Goal: Use online tool/utility: Utilize a website feature to perform a specific function

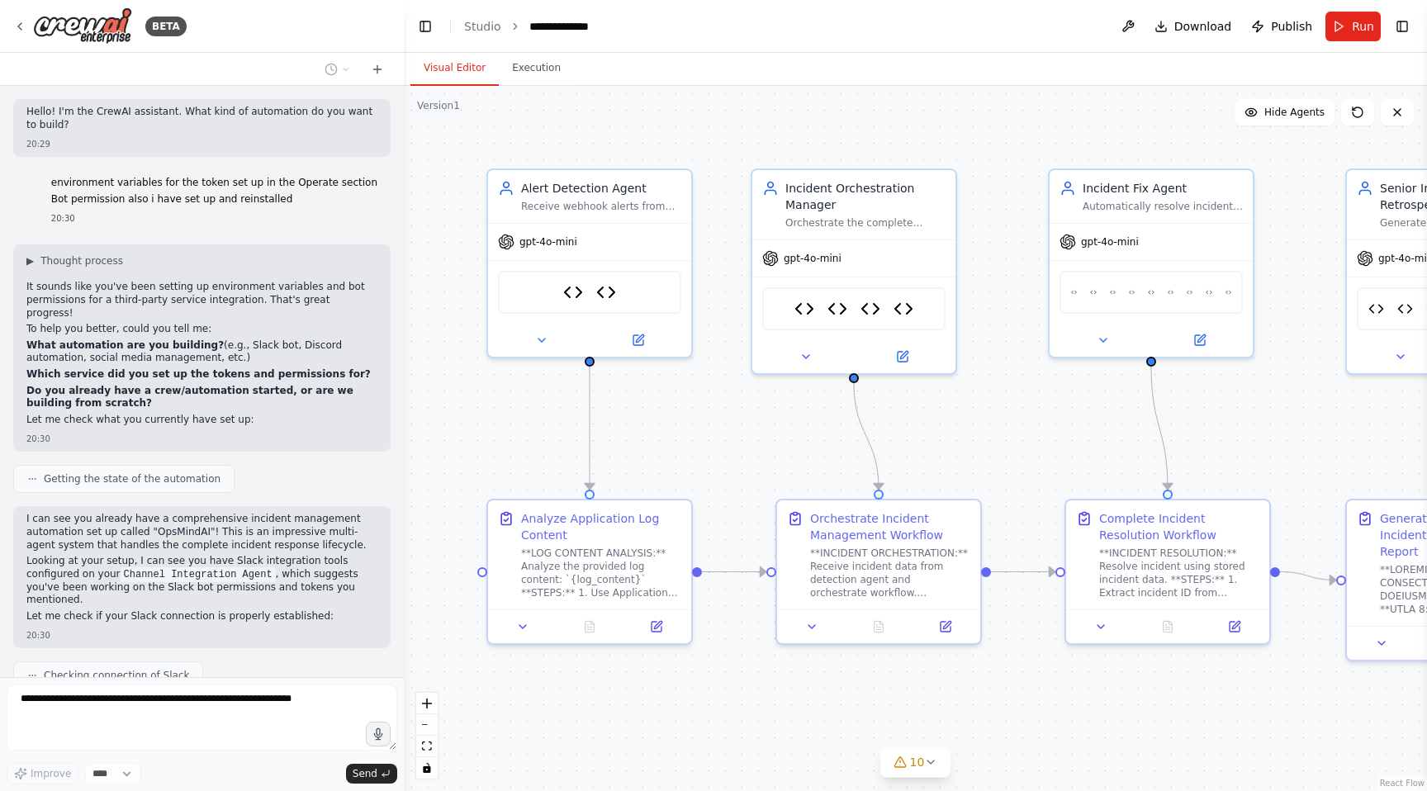
scroll to position [213576, 0]
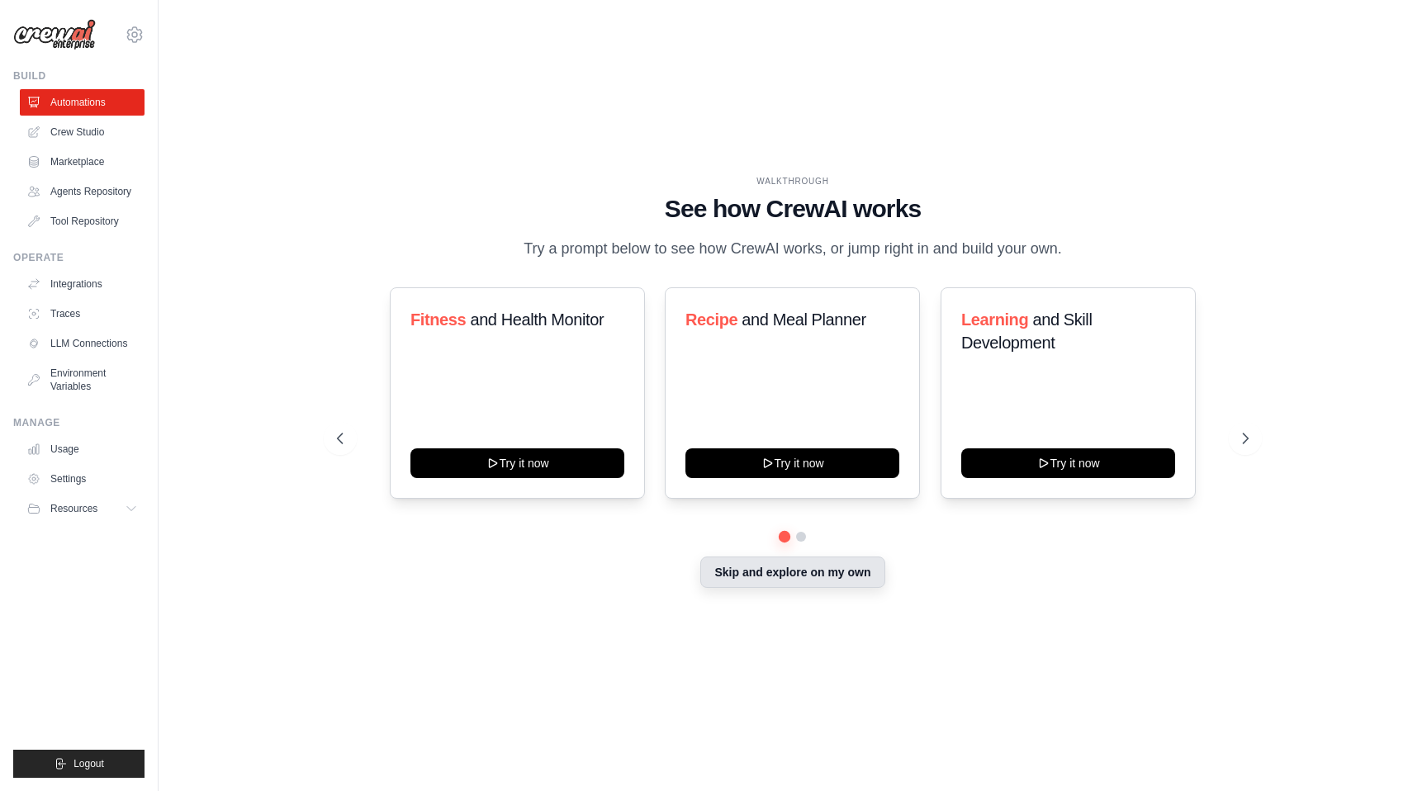
click at [778, 582] on button "Skip and explore on my own" at bounding box center [792, 572] width 184 height 31
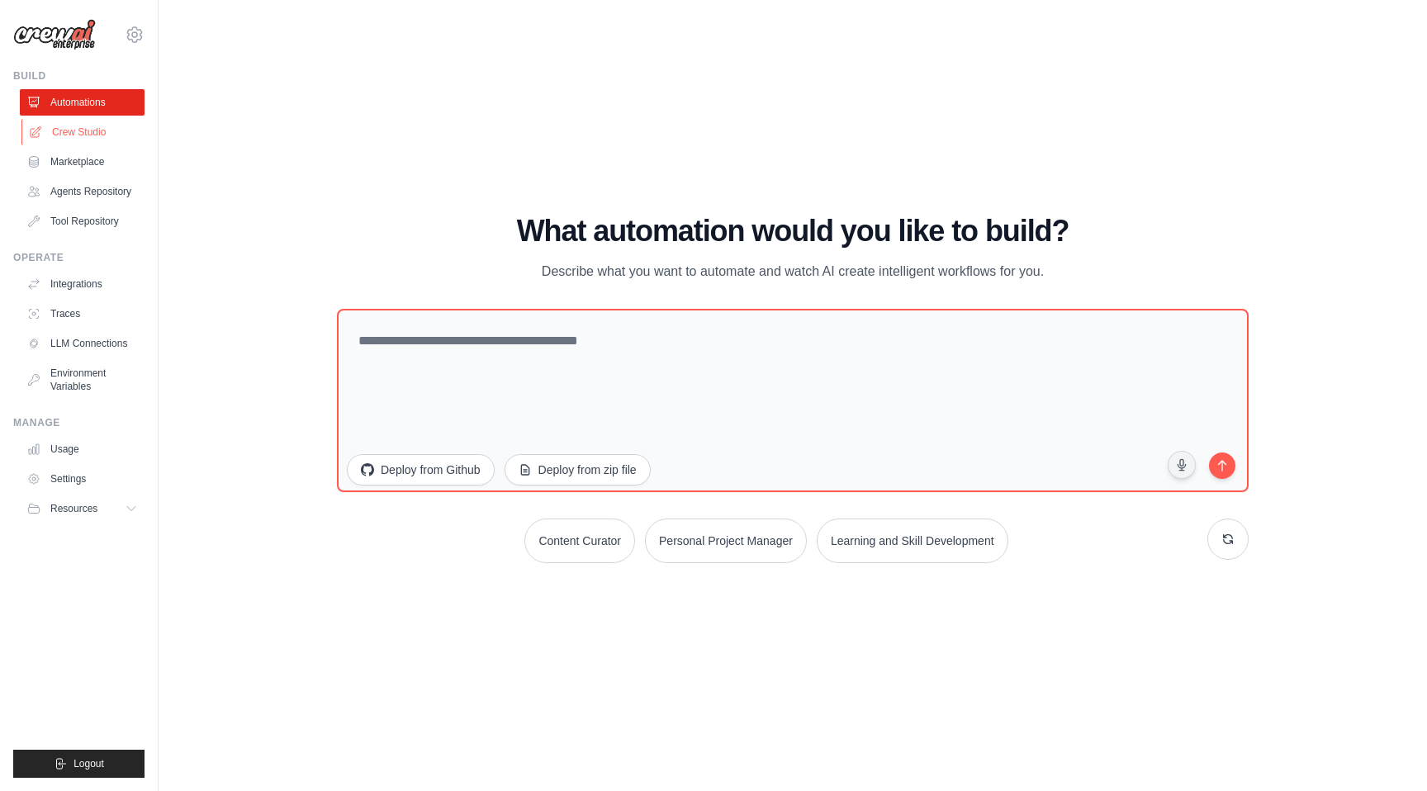
click at [75, 141] on link "Crew Studio" at bounding box center [83, 132] width 125 height 26
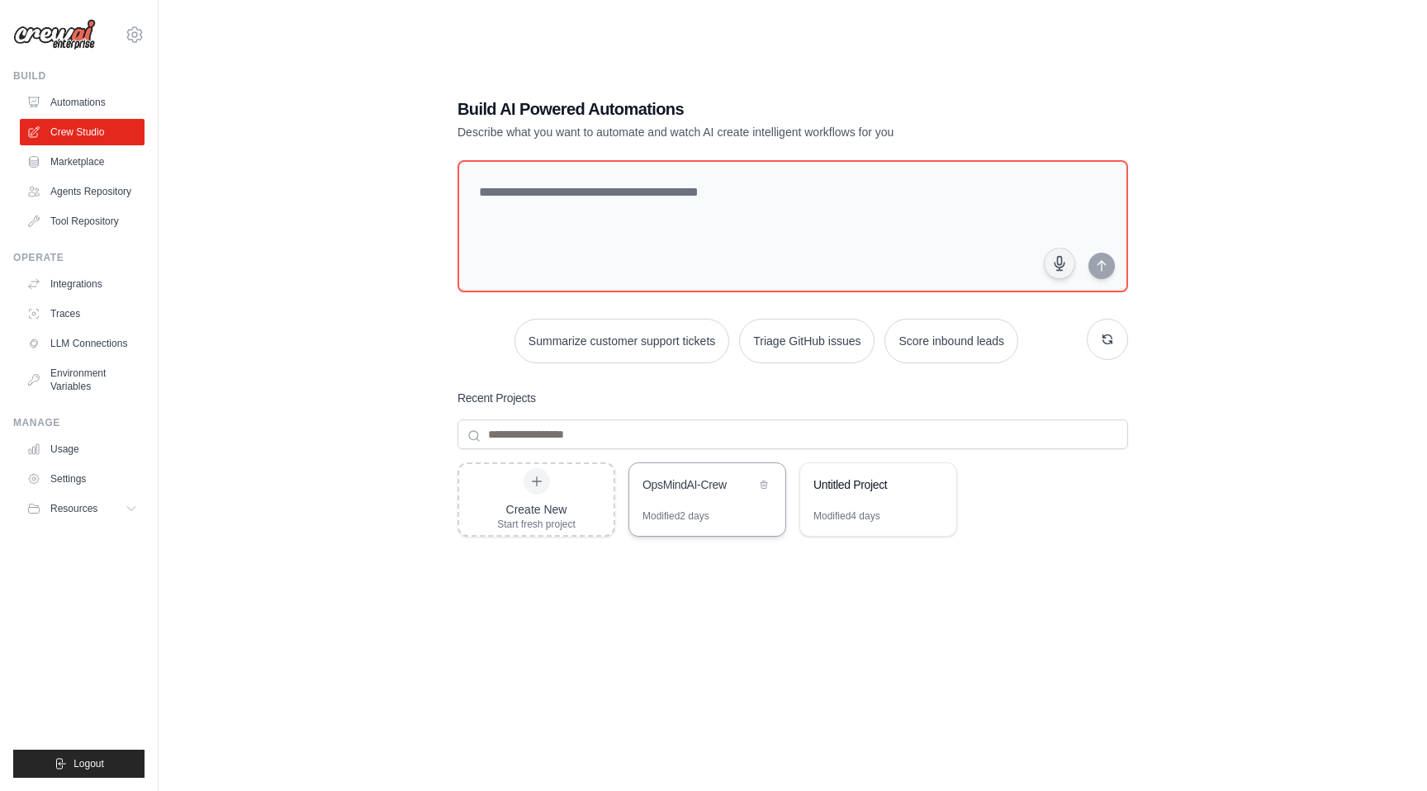
click at [671, 508] on div "OpsMindAI-Crew" at bounding box center [707, 486] width 156 height 46
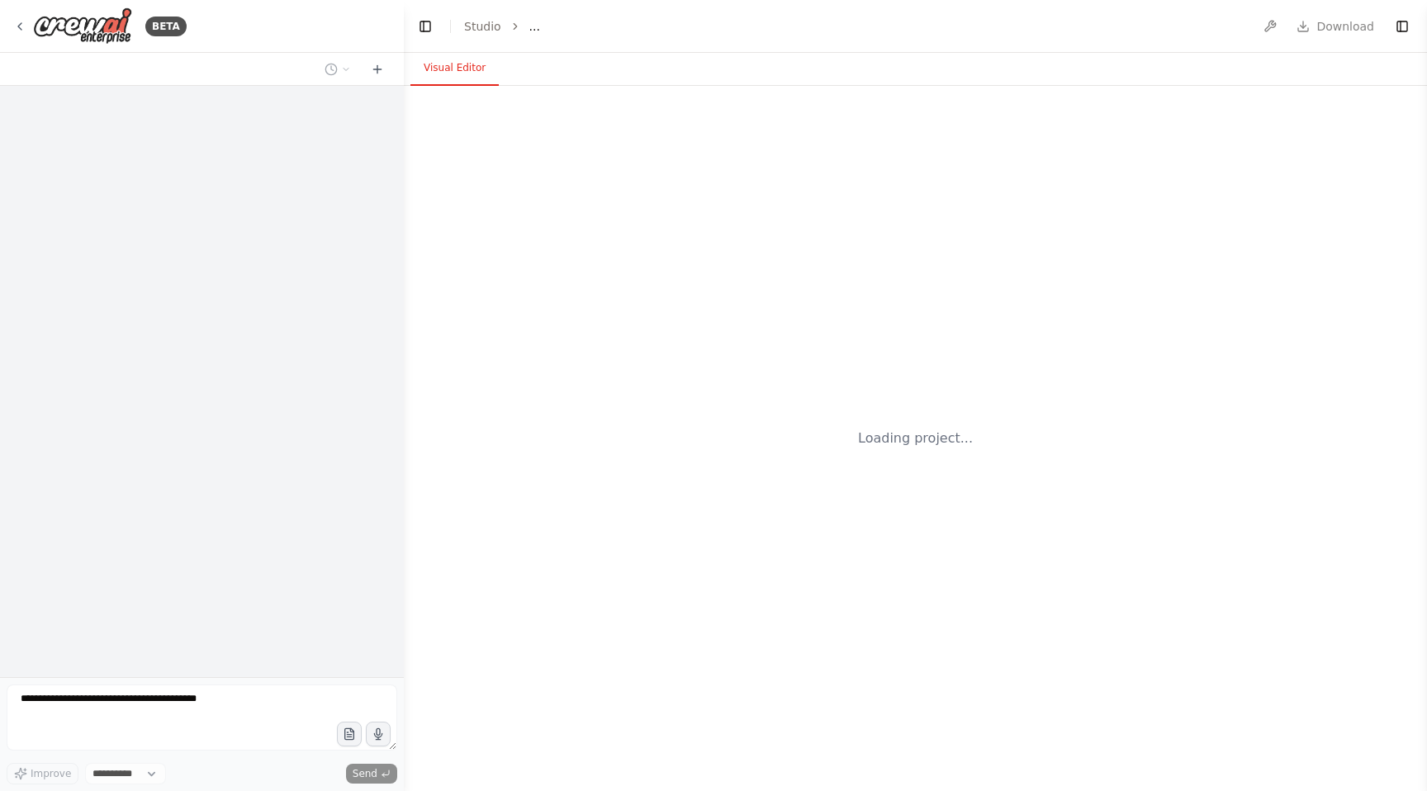
select select "****"
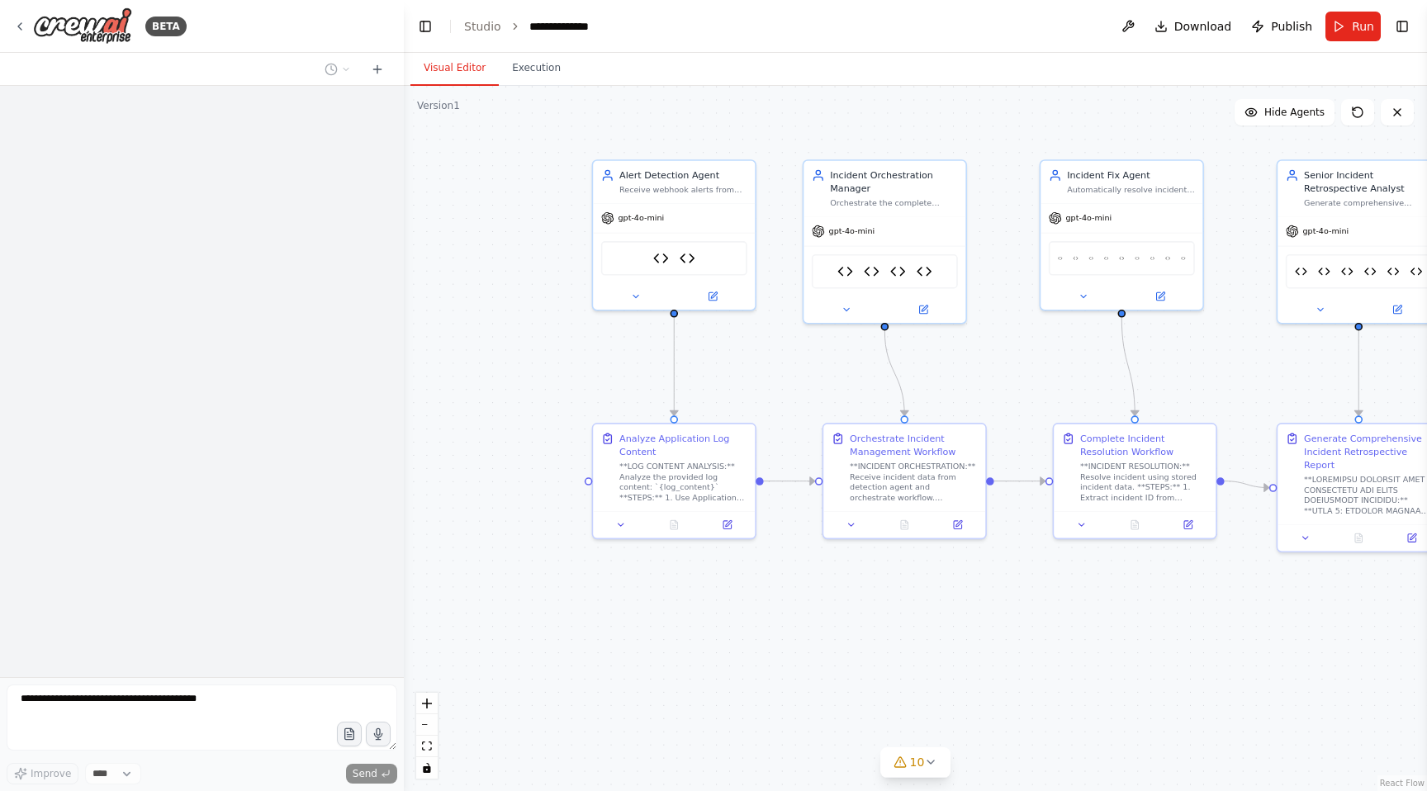
drag, startPoint x: 1074, startPoint y: 622, endPoint x: 949, endPoint y: 634, distance: 126.1
click at [946, 634] on div ".deletable-edge-delete-btn { width: 20px; height: 20px; border: 0px solid #ffff…" at bounding box center [915, 438] width 1023 height 705
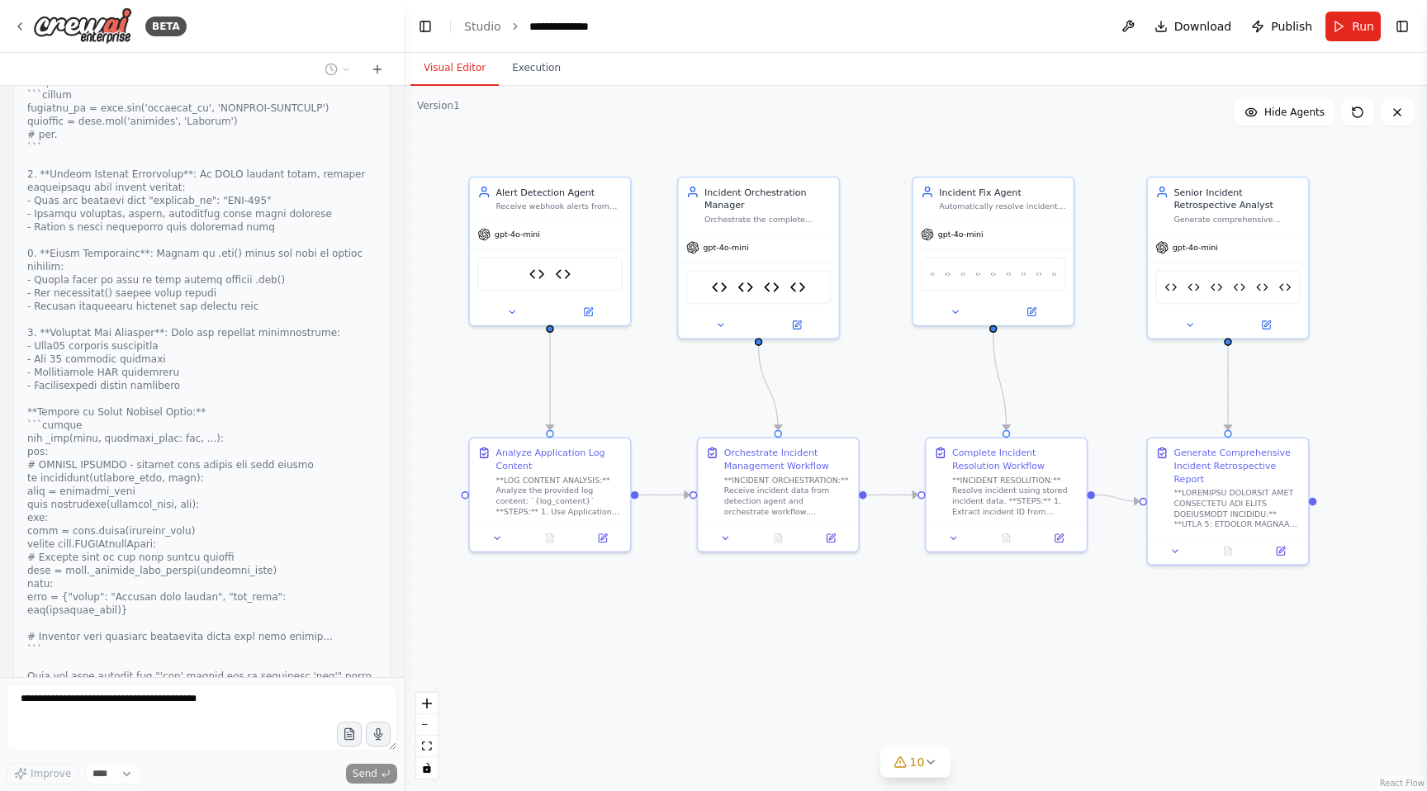
scroll to position [212339, 0]
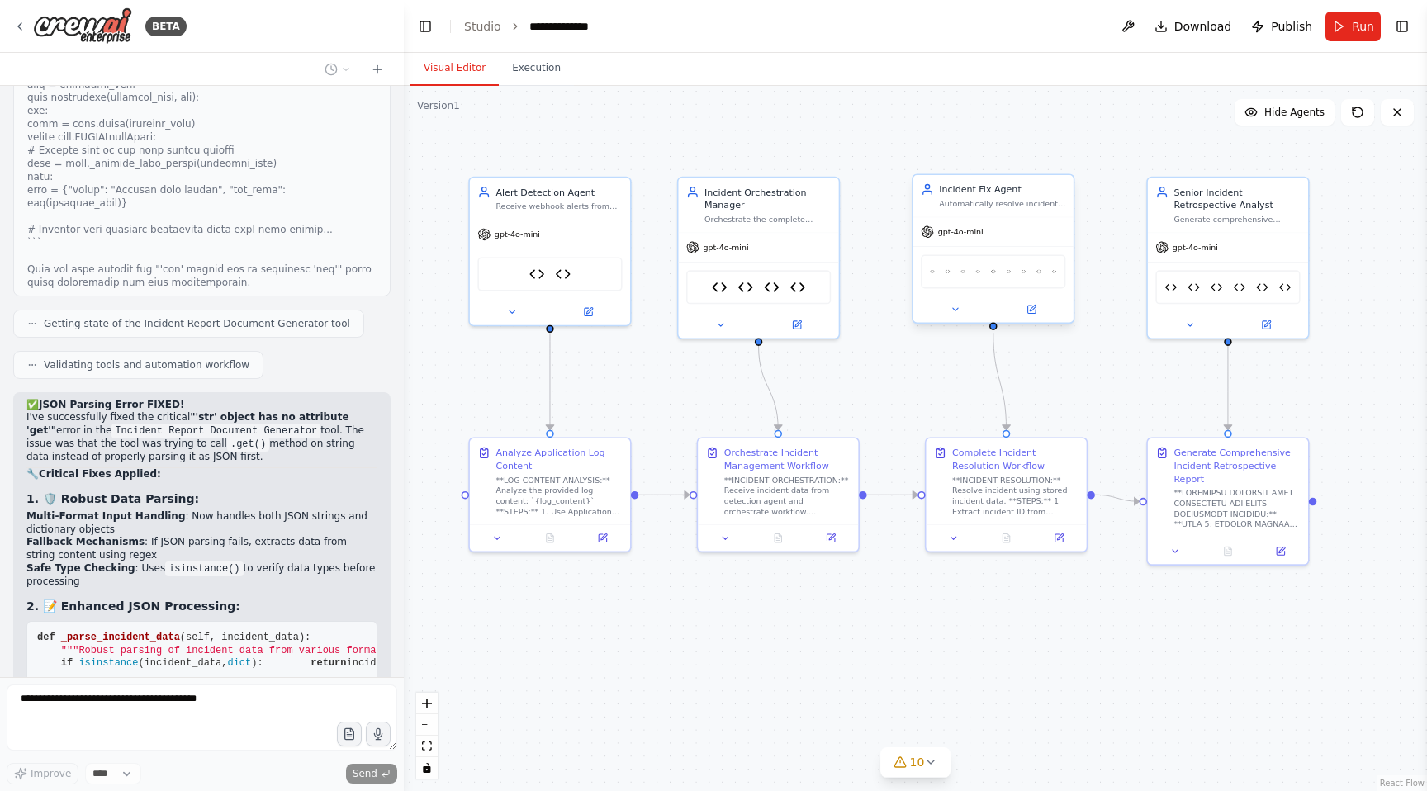
click at [1036, 317] on div at bounding box center [993, 309] width 160 height 26
click at [961, 300] on div at bounding box center [993, 309] width 160 height 26
click at [957, 308] on icon at bounding box center [954, 309] width 5 height 2
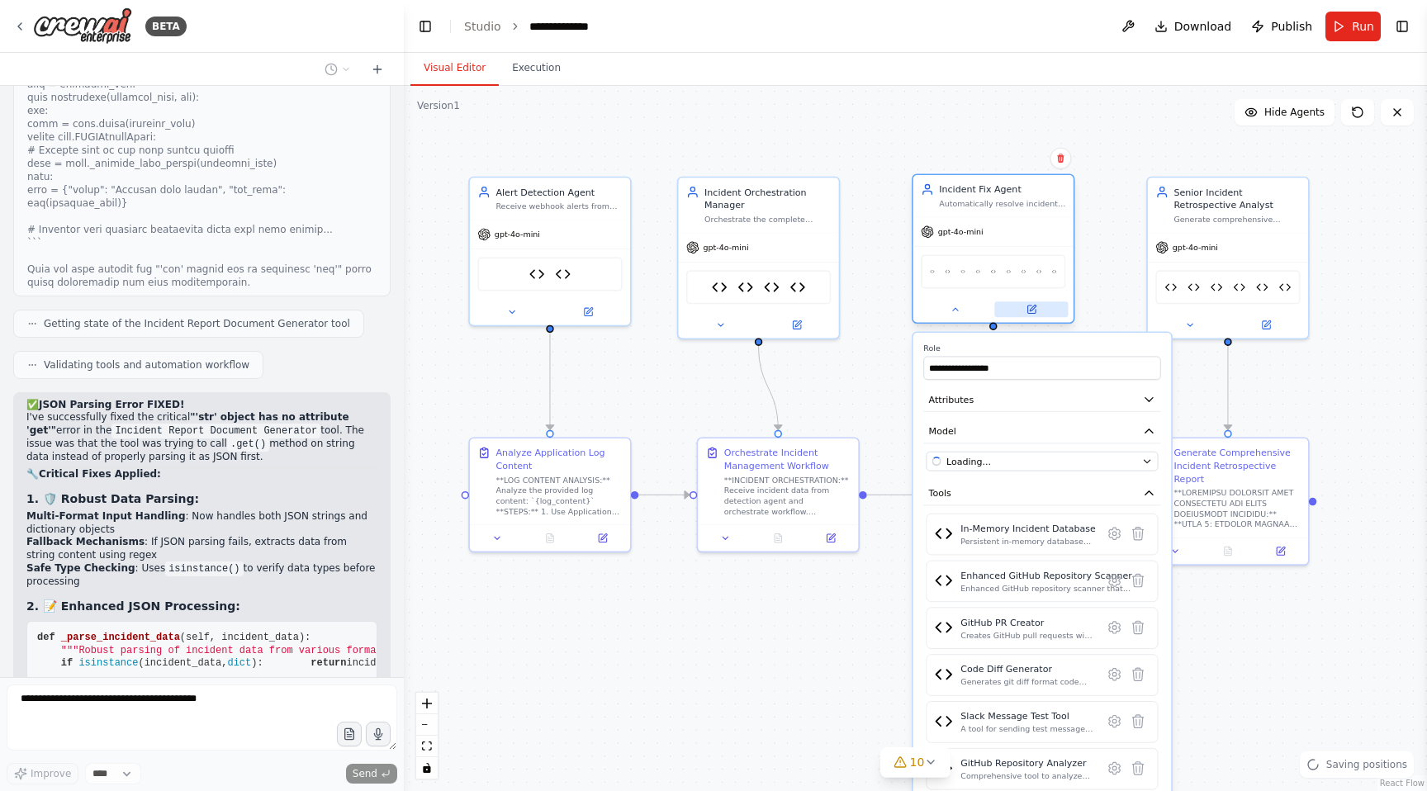
click at [1031, 311] on icon at bounding box center [1030, 309] width 7 height 7
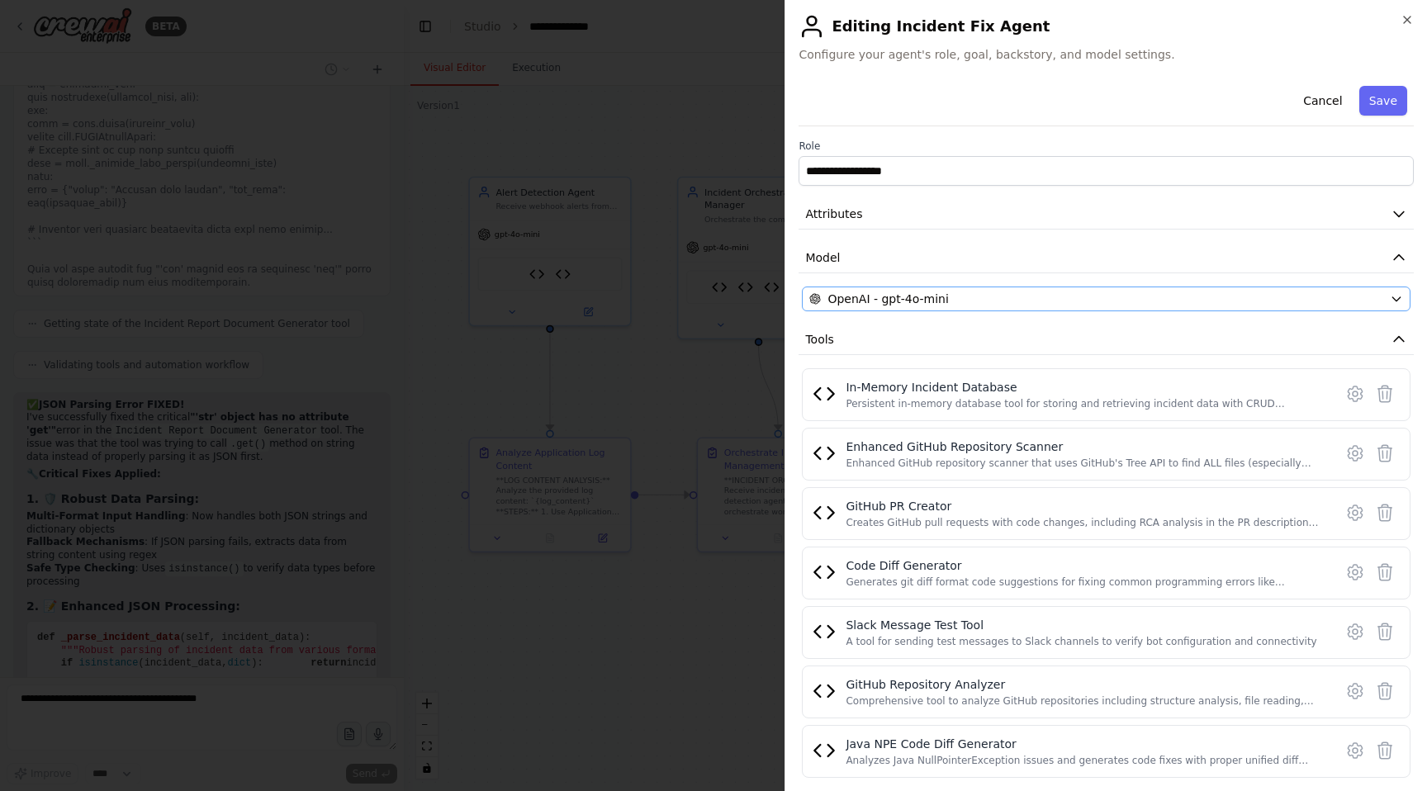
drag, startPoint x: 1031, startPoint y: 311, endPoint x: 1003, endPoint y: 306, distance: 29.3
click at [1003, 306] on div "**********" at bounding box center [1106, 553] width 615 height 949
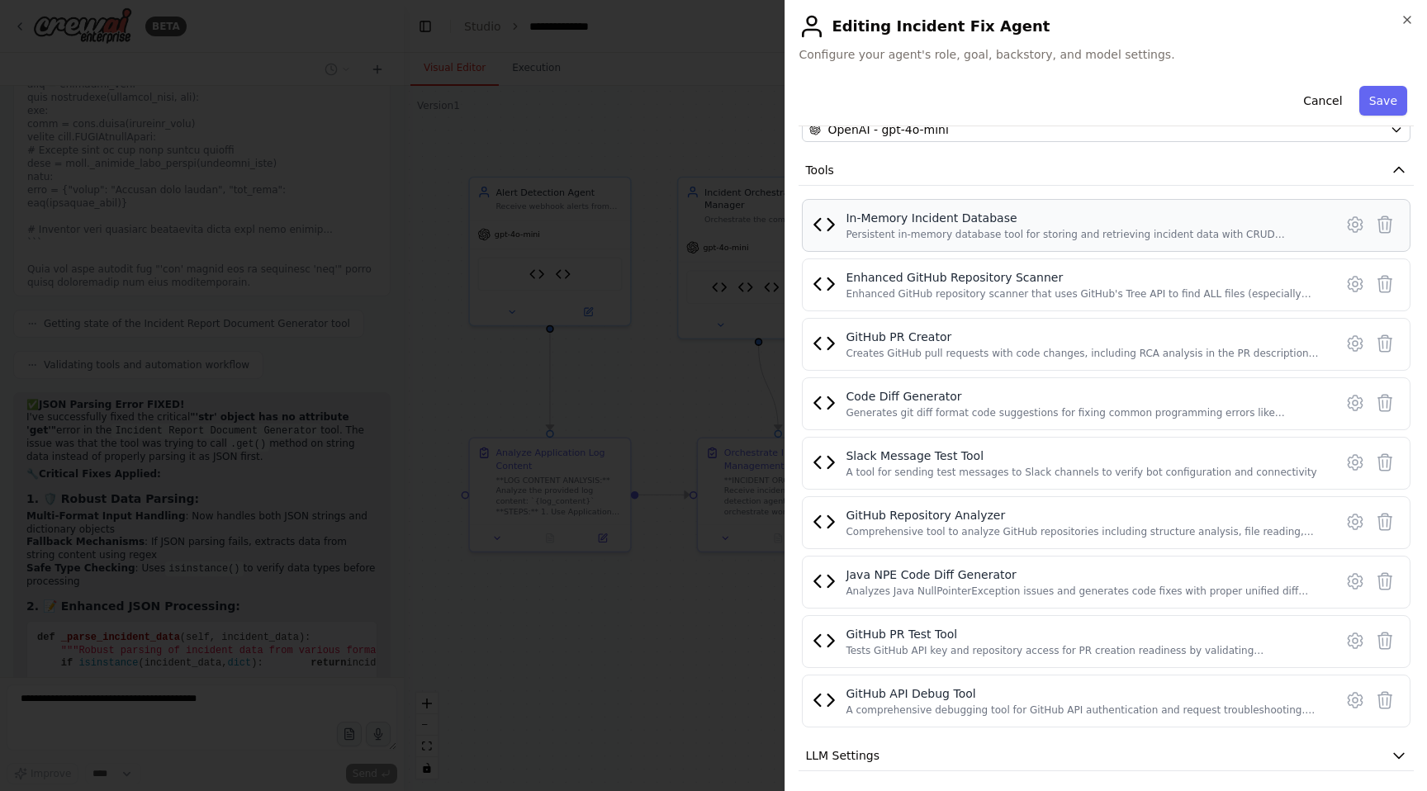
scroll to position [0, 0]
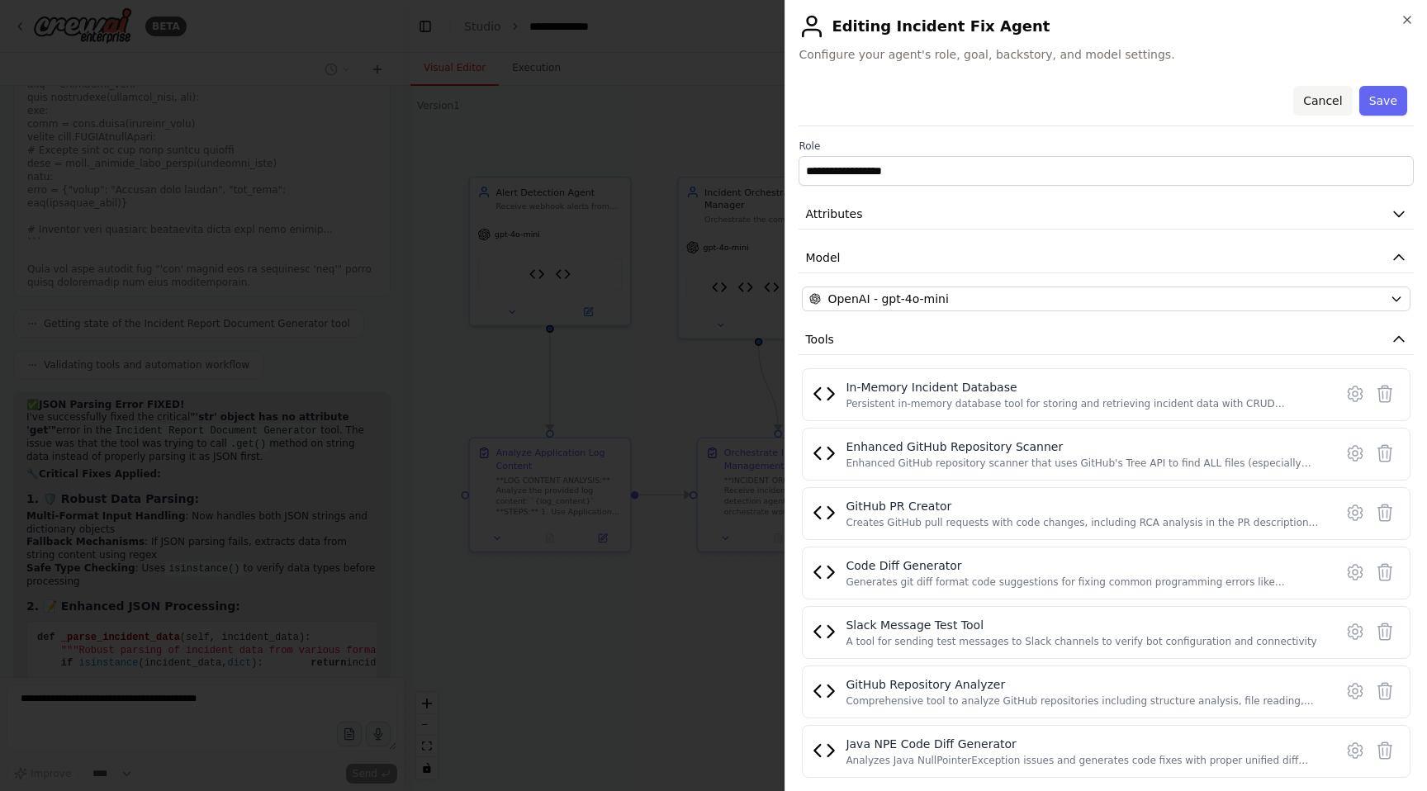
click at [1321, 97] on button "Cancel" at bounding box center [1322, 101] width 59 height 30
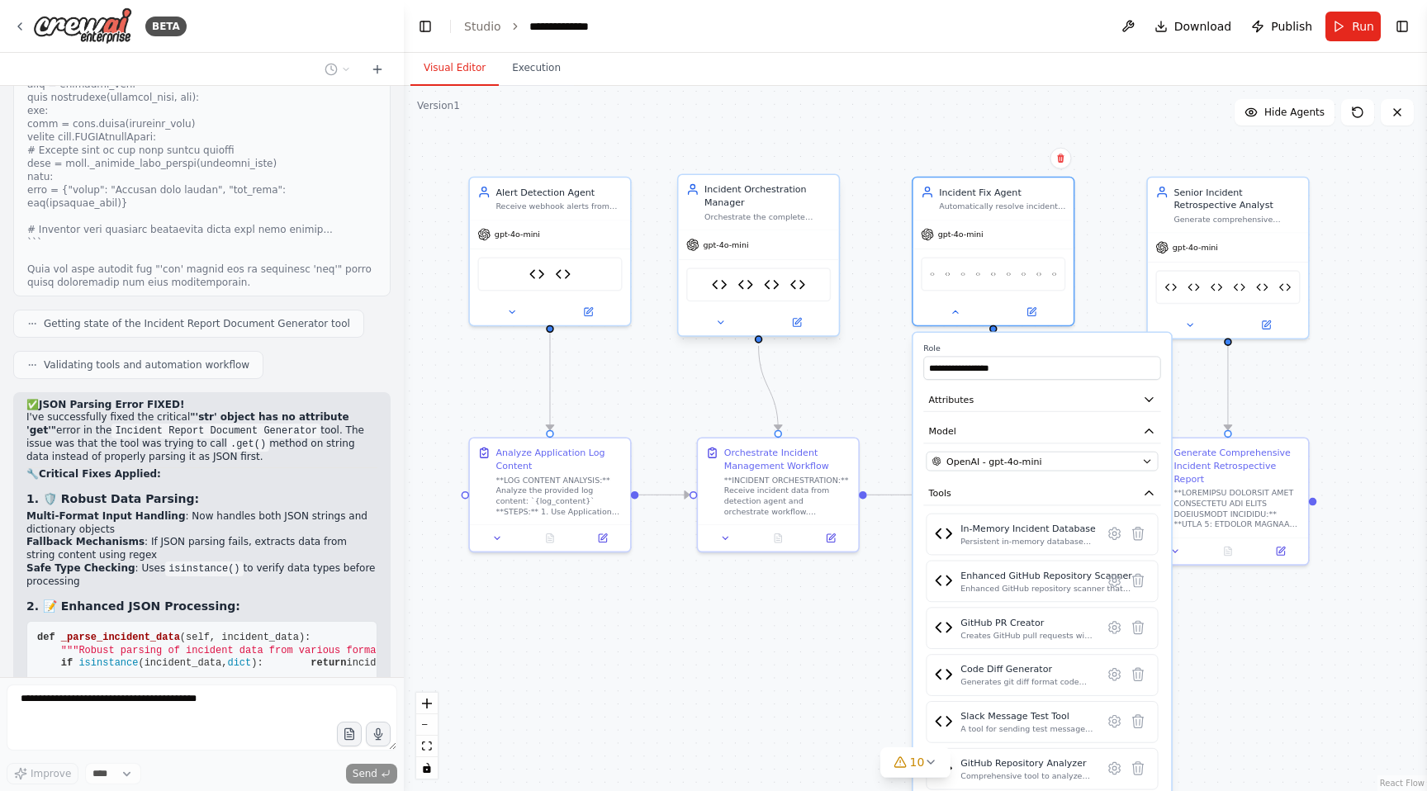
click at [728, 331] on div at bounding box center [758, 323] width 160 height 26
click at [713, 320] on button at bounding box center [720, 323] width 73 height 16
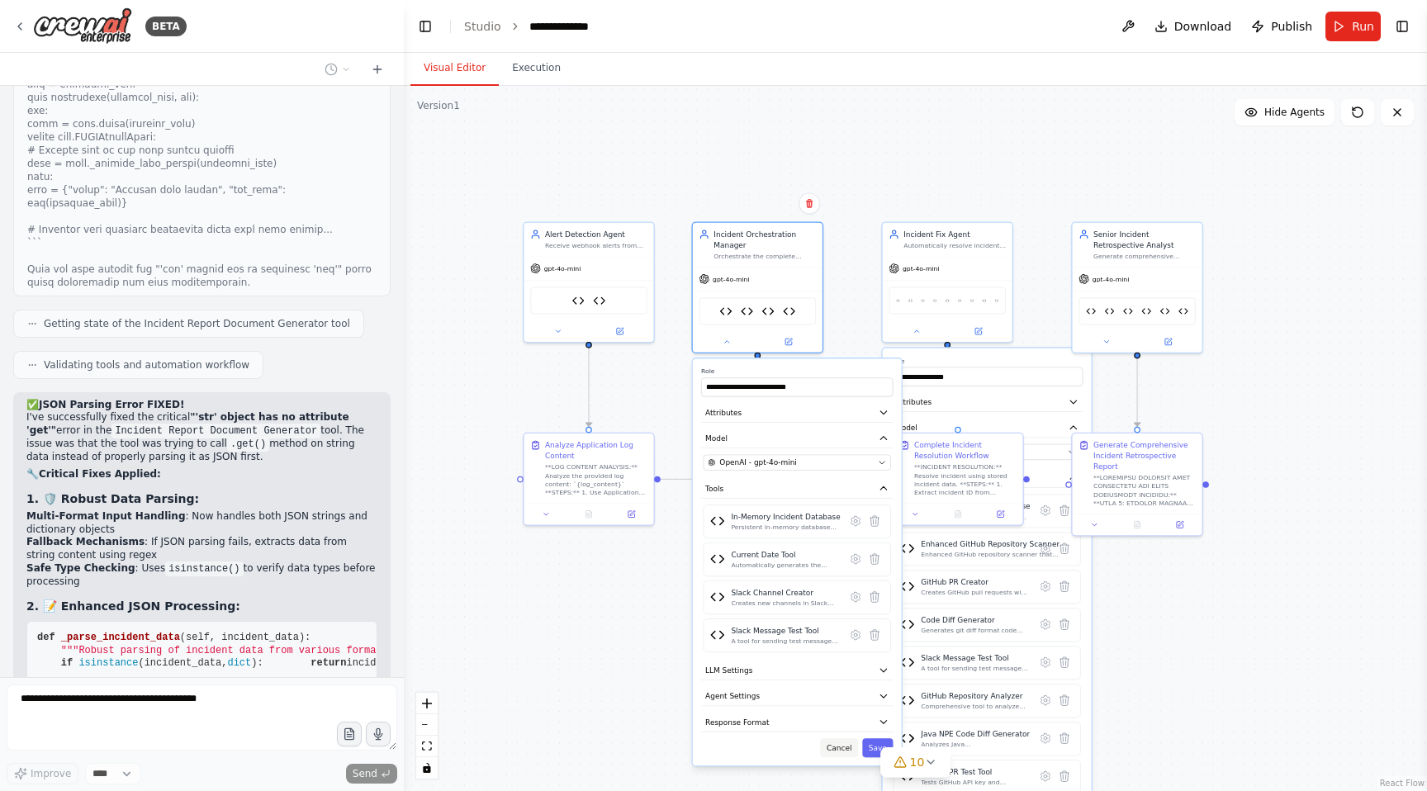
click at [843, 747] on button "Cancel" at bounding box center [839, 747] width 38 height 19
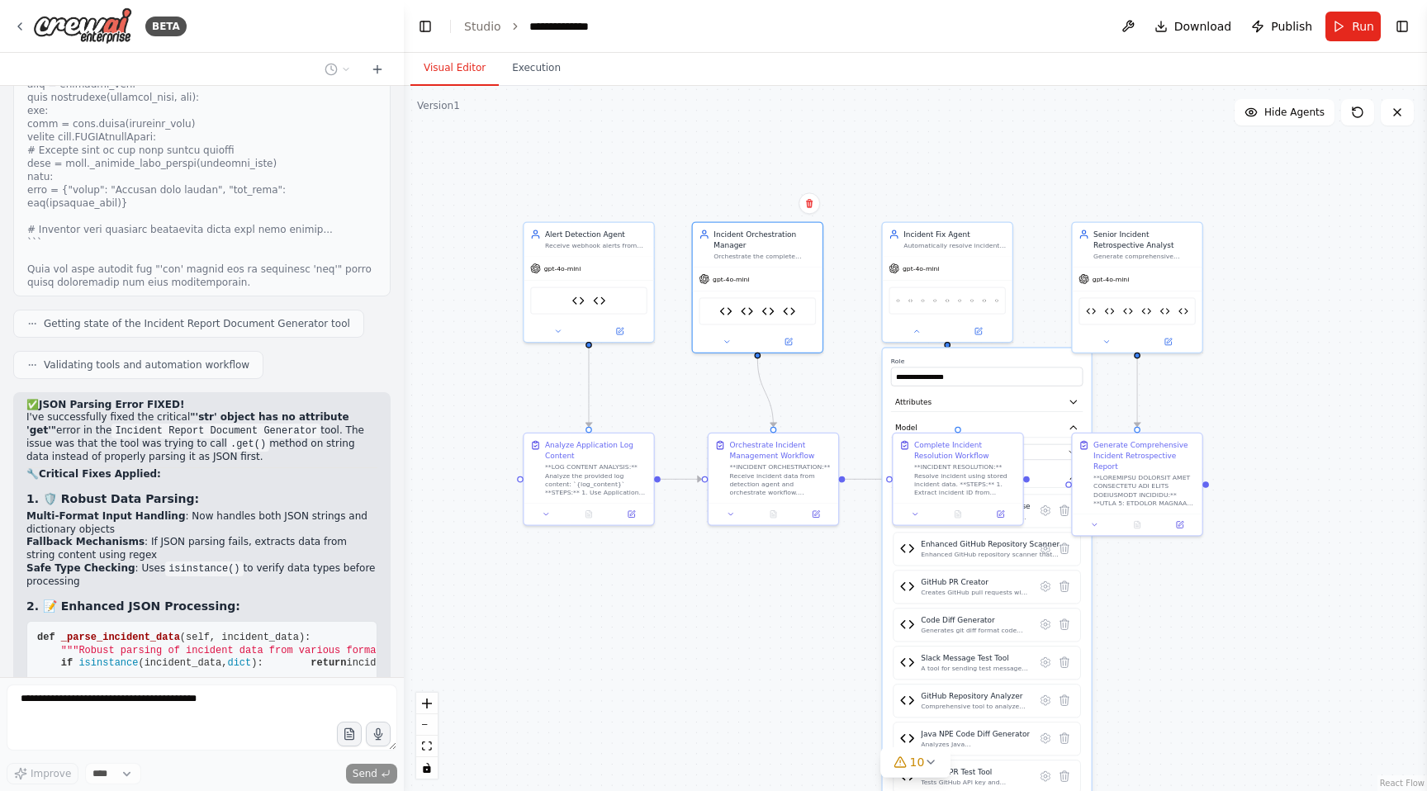
click at [1302, 657] on div ".deletable-edge-delete-btn { width: 20px; height: 20px; border: 0px solid #ffff…" at bounding box center [915, 438] width 1023 height 705
click at [918, 335] on div at bounding box center [948, 329] width 130 height 21
click at [916, 334] on button at bounding box center [916, 329] width 59 height 12
click at [1300, 383] on div ".deletable-edge-delete-btn { width: 20px; height: 20px; border: 0px solid #ffff…" at bounding box center [915, 438] width 1023 height 705
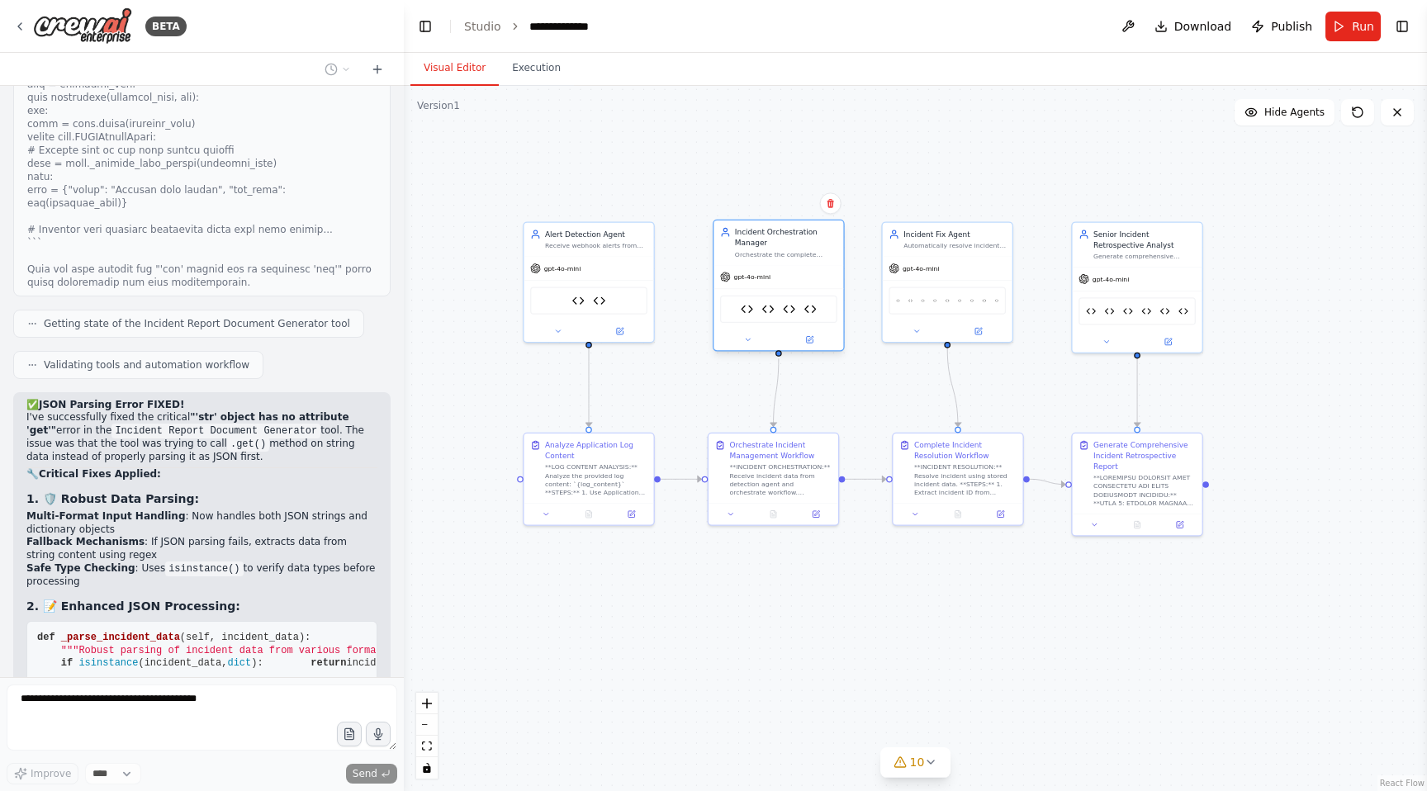
drag, startPoint x: 758, startPoint y: 258, endPoint x: 775, endPoint y: 257, distance: 17.4
click at [775, 257] on div "Incident Orchestration Manager Orchestrate the complete incident management wor…" at bounding box center [779, 242] width 130 height 45
drag, startPoint x: 945, startPoint y: 253, endPoint x: 969, endPoint y: 257, distance: 24.3
click at [952, 251] on div "Incident Fix Agent Automatically resolve incidents by retrieving stored inciden…" at bounding box center [958, 237] width 130 height 34
click at [786, 268] on div "gpt-4o-mini" at bounding box center [779, 276] width 130 height 23
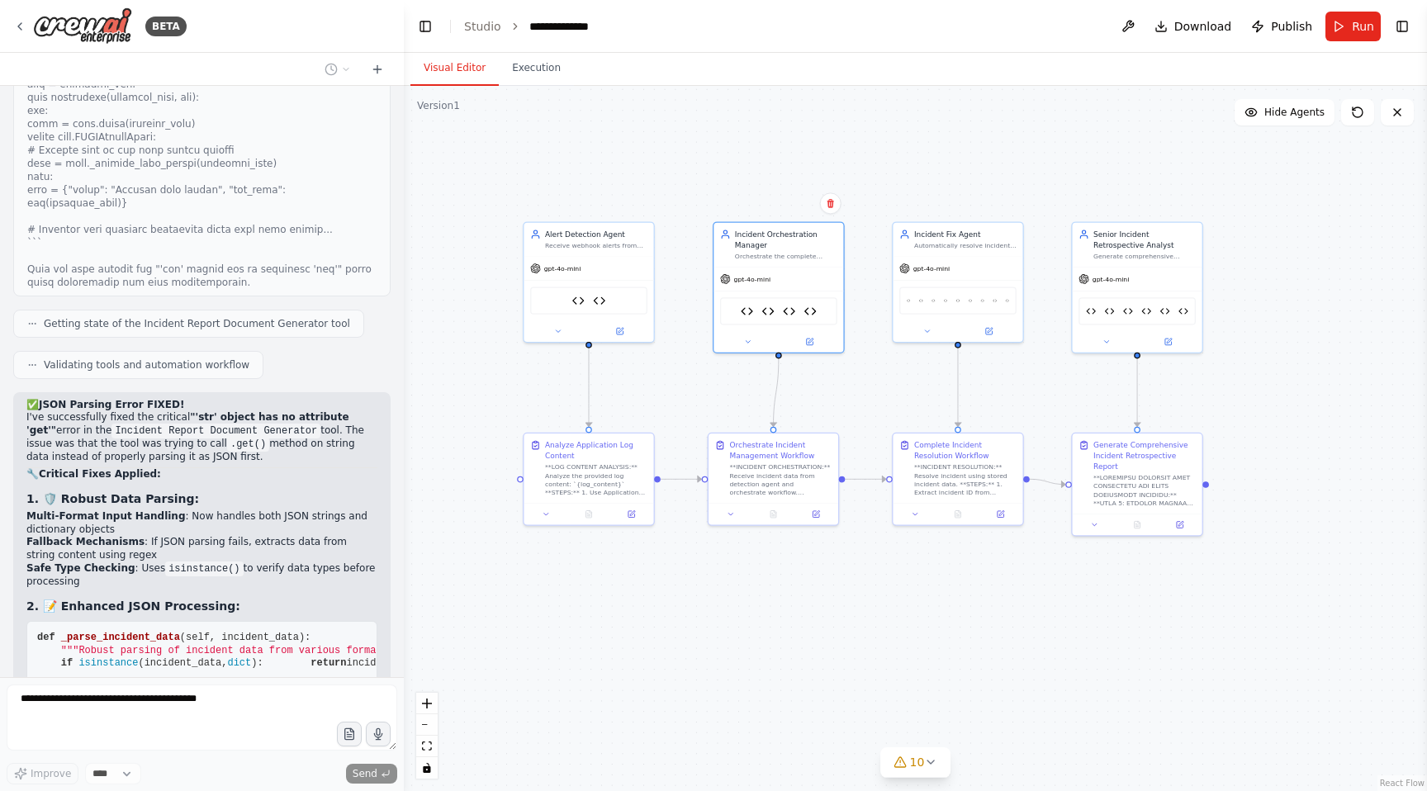
click at [895, 146] on div ".deletable-edge-delete-btn { width: 20px; height: 20px; border: 0px solid #ffff…" at bounding box center [915, 438] width 1023 height 705
click at [1317, 269] on div ".deletable-edge-delete-btn { width: 20px; height: 20px; border: 0px solid #ffff…" at bounding box center [915, 438] width 1023 height 705
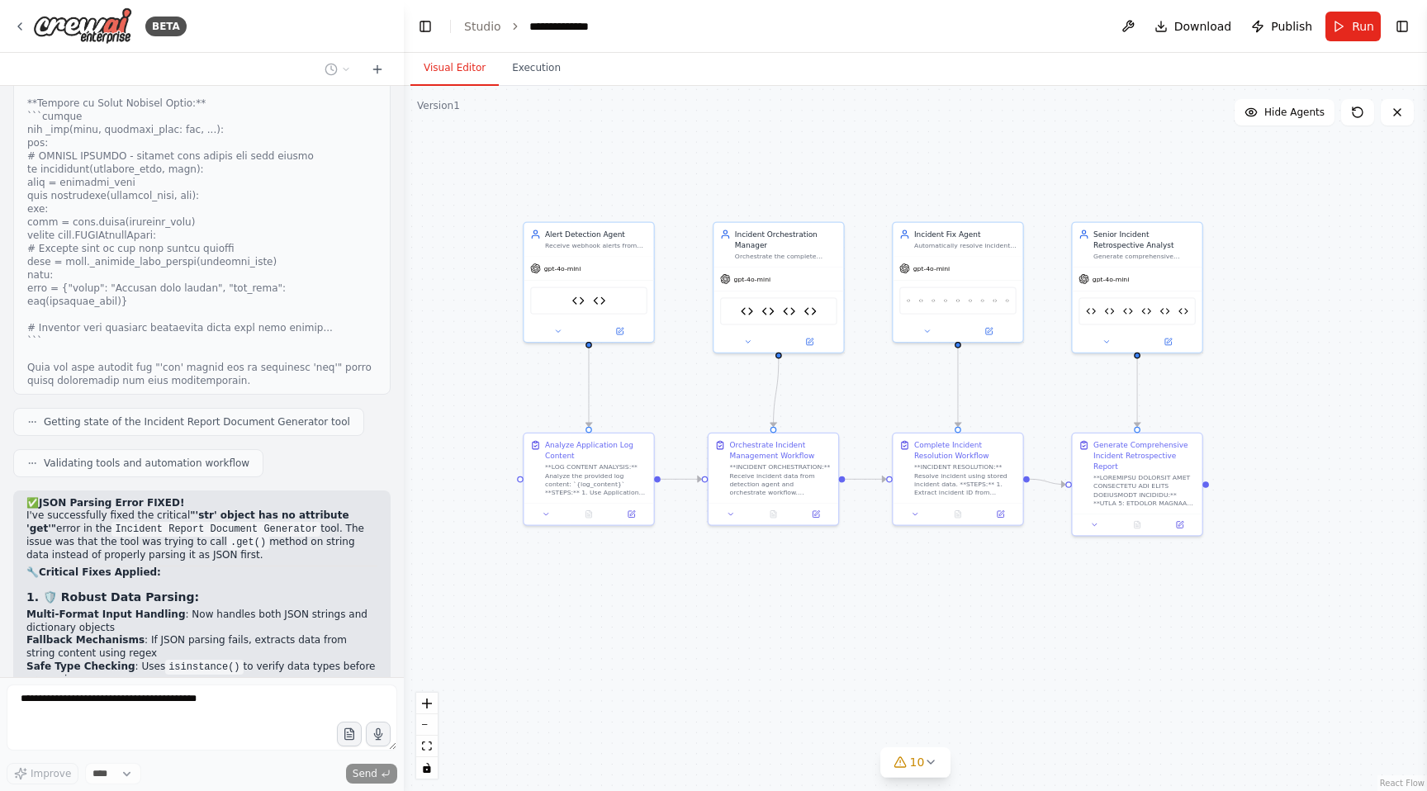
scroll to position [212339, 0]
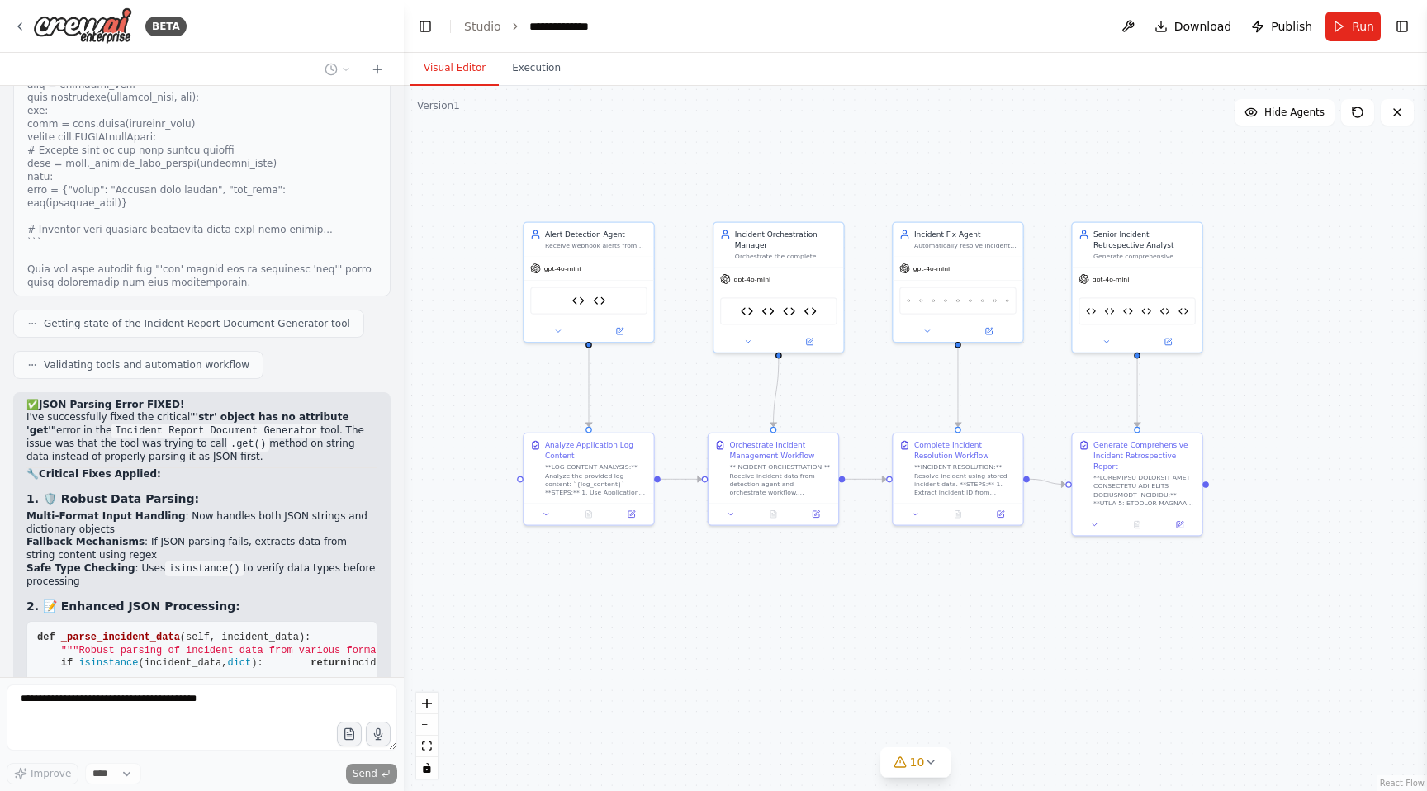
click at [692, 657] on div ".deletable-edge-delete-btn { width: 20px; height: 20px; border: 0px solid #ffff…" at bounding box center [915, 438] width 1023 height 705
click at [773, 651] on div ".deletable-edge-delete-btn { width: 20px; height: 20px; border: 0px solid #ffff…" at bounding box center [915, 438] width 1023 height 705
click at [395, 0] on html "BETA Hello! I'm the CrewAI assistant. What kind of automation do you want to bu…" at bounding box center [713, 395] width 1427 height 791
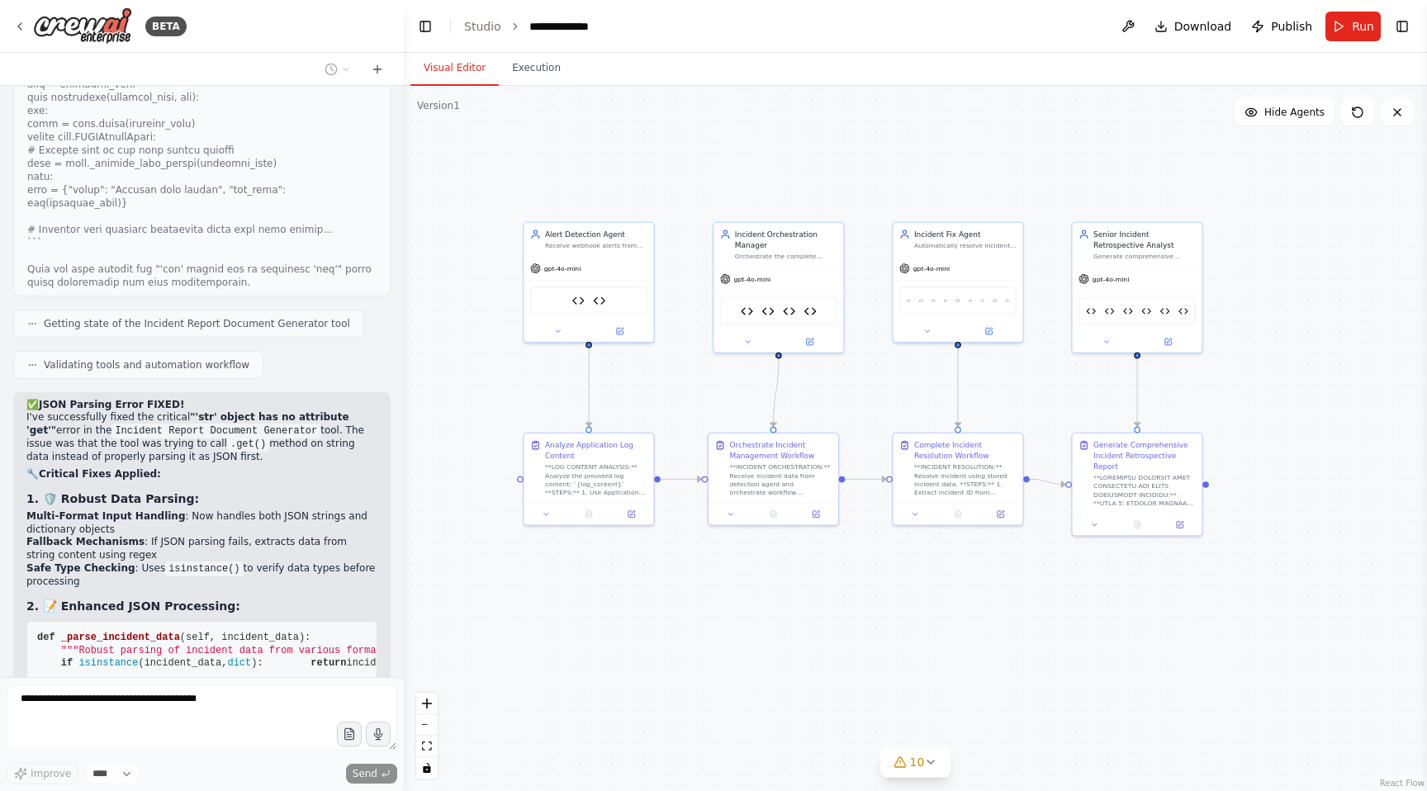
click at [21, 23] on icon at bounding box center [19, 26] width 3 height 7
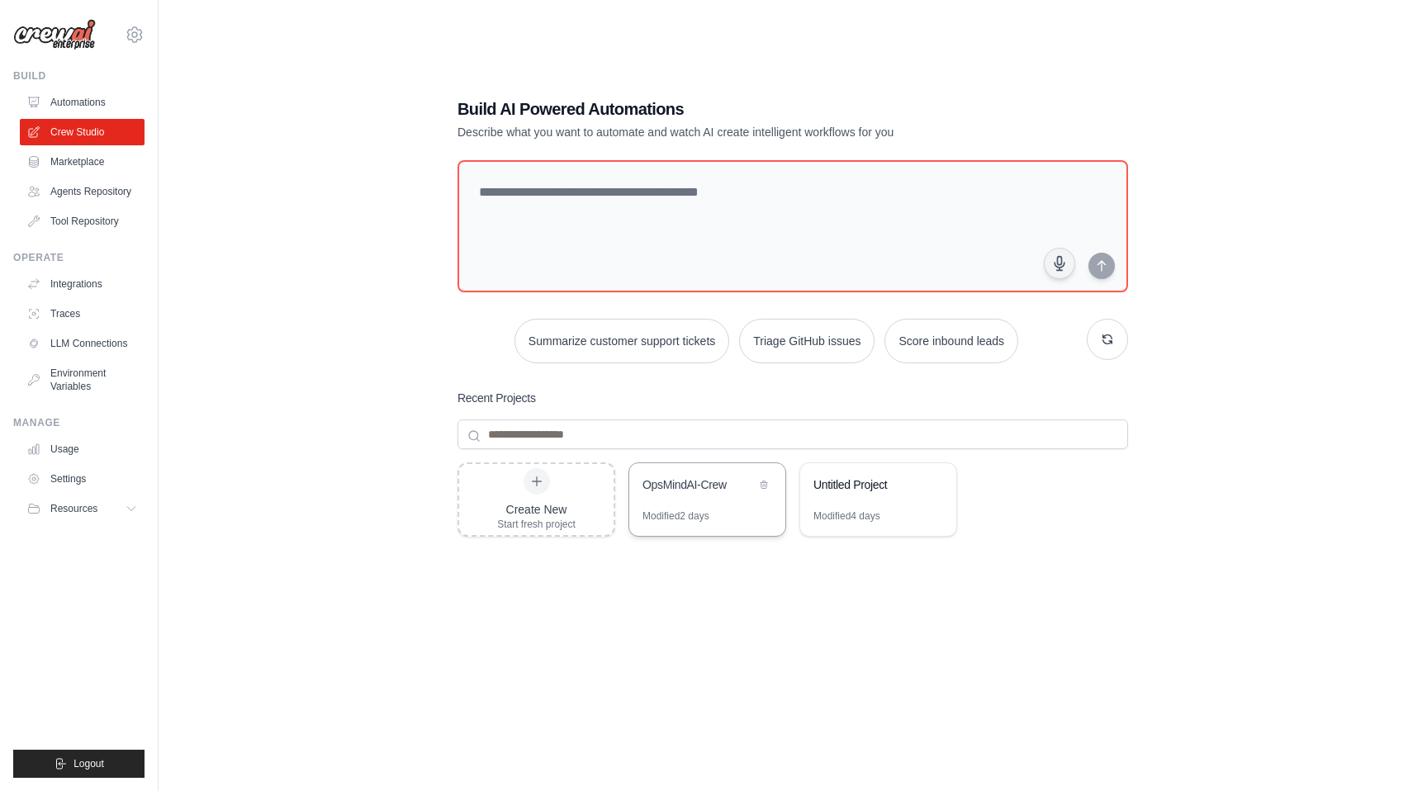
click at [714, 501] on div "OpsMindAI-Crew" at bounding box center [707, 486] width 156 height 46
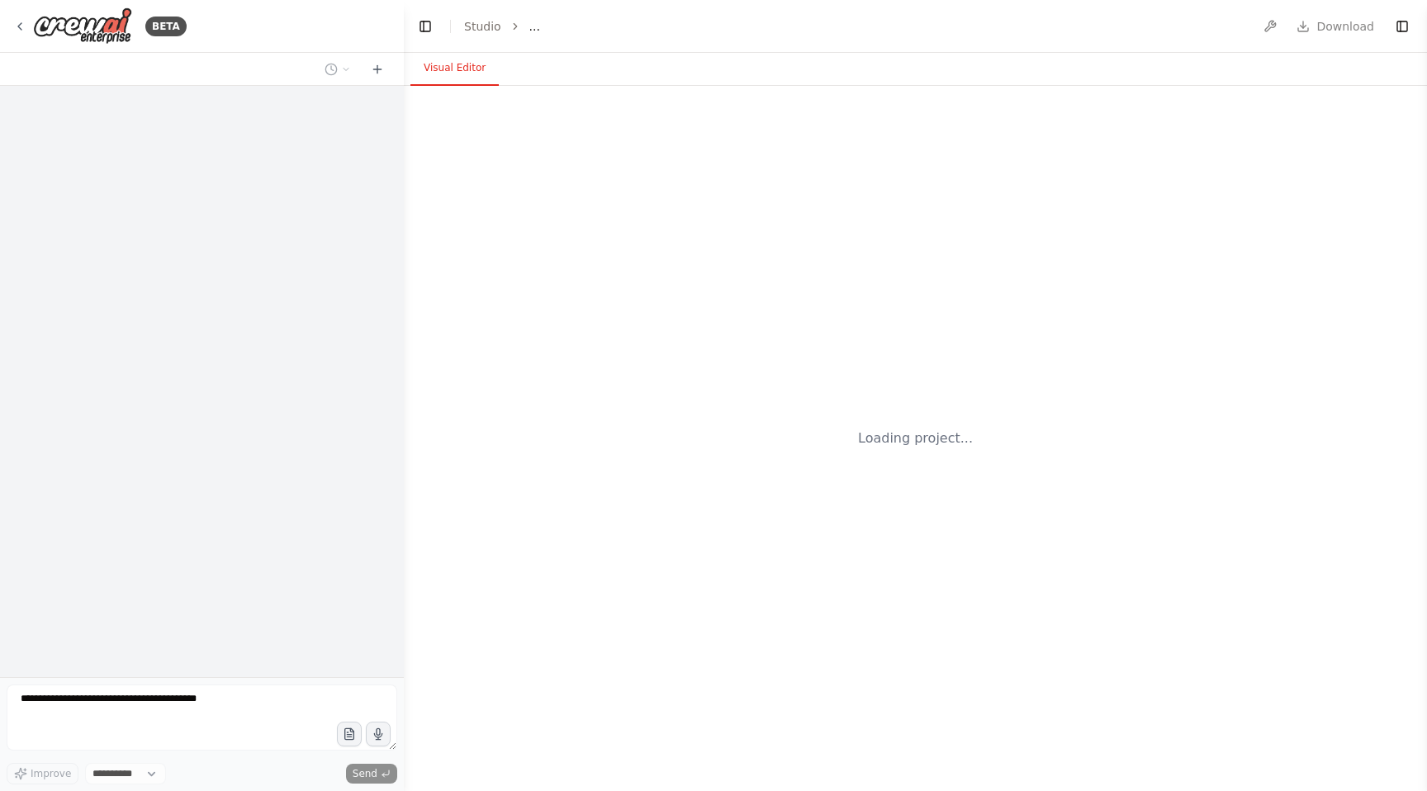
select select "****"
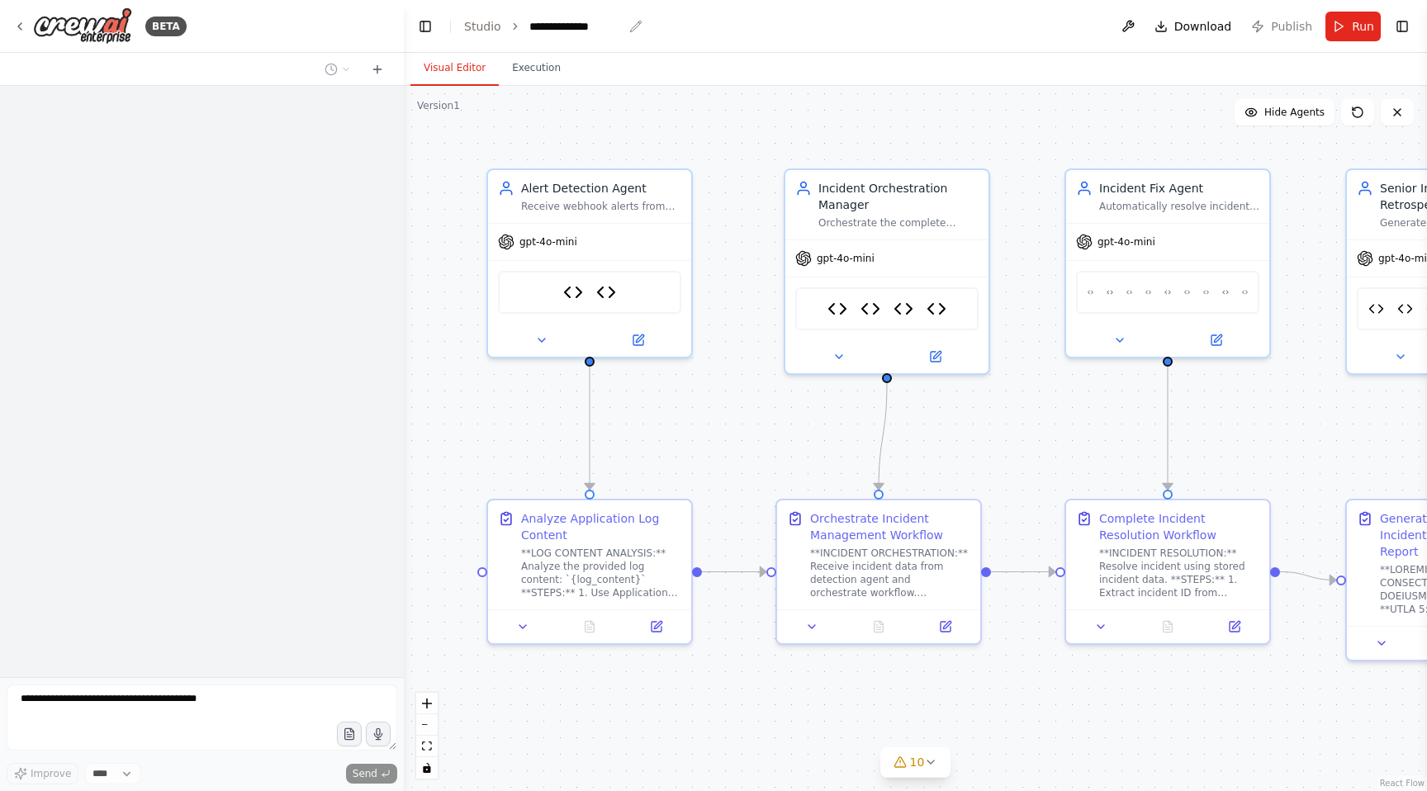
click at [632, 23] on icon "breadcrumb" at bounding box center [635, 26] width 13 height 13
click at [633, 25] on icon "breadcrumb" at bounding box center [635, 26] width 13 height 13
click at [605, 22] on div "**********" at bounding box center [575, 26] width 93 height 17
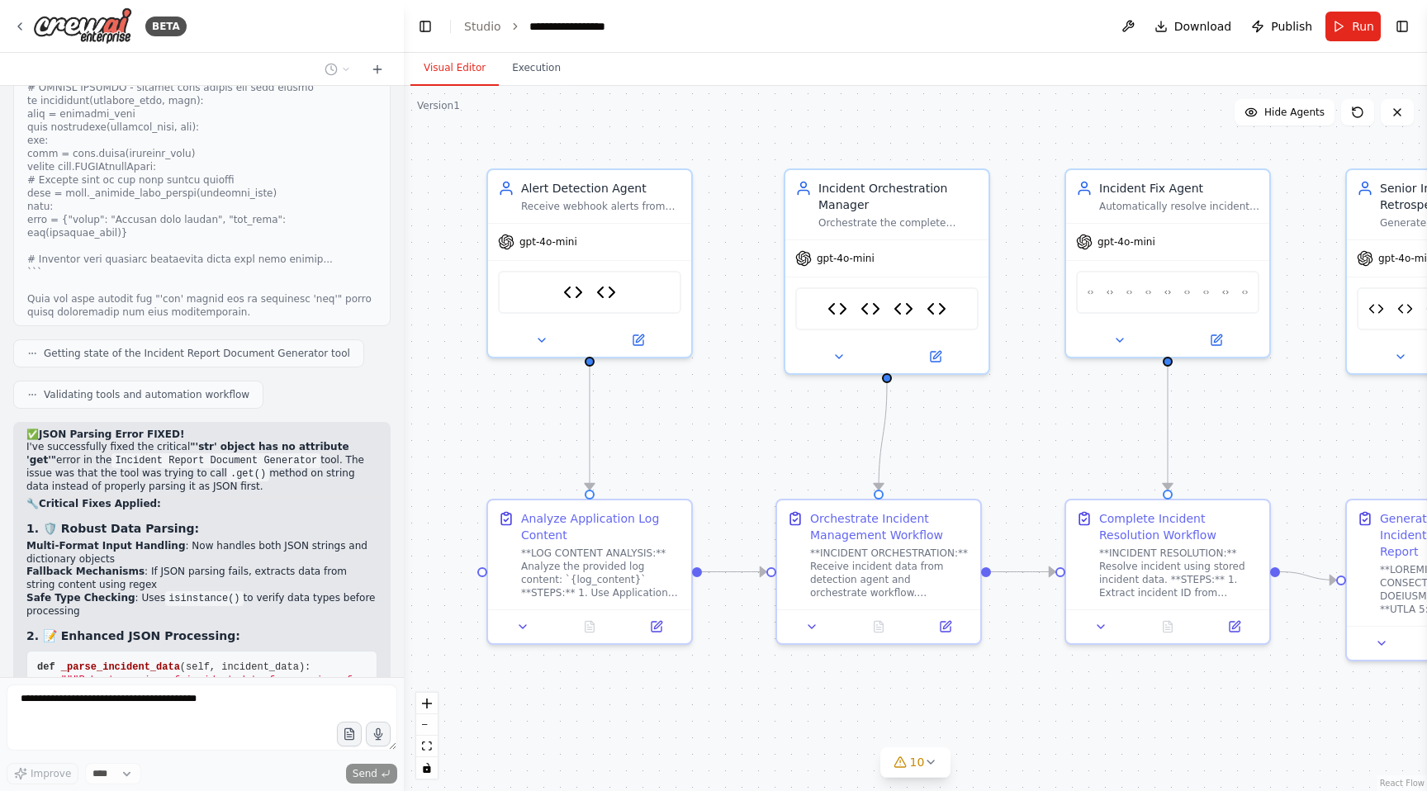
scroll to position [212339, 0]
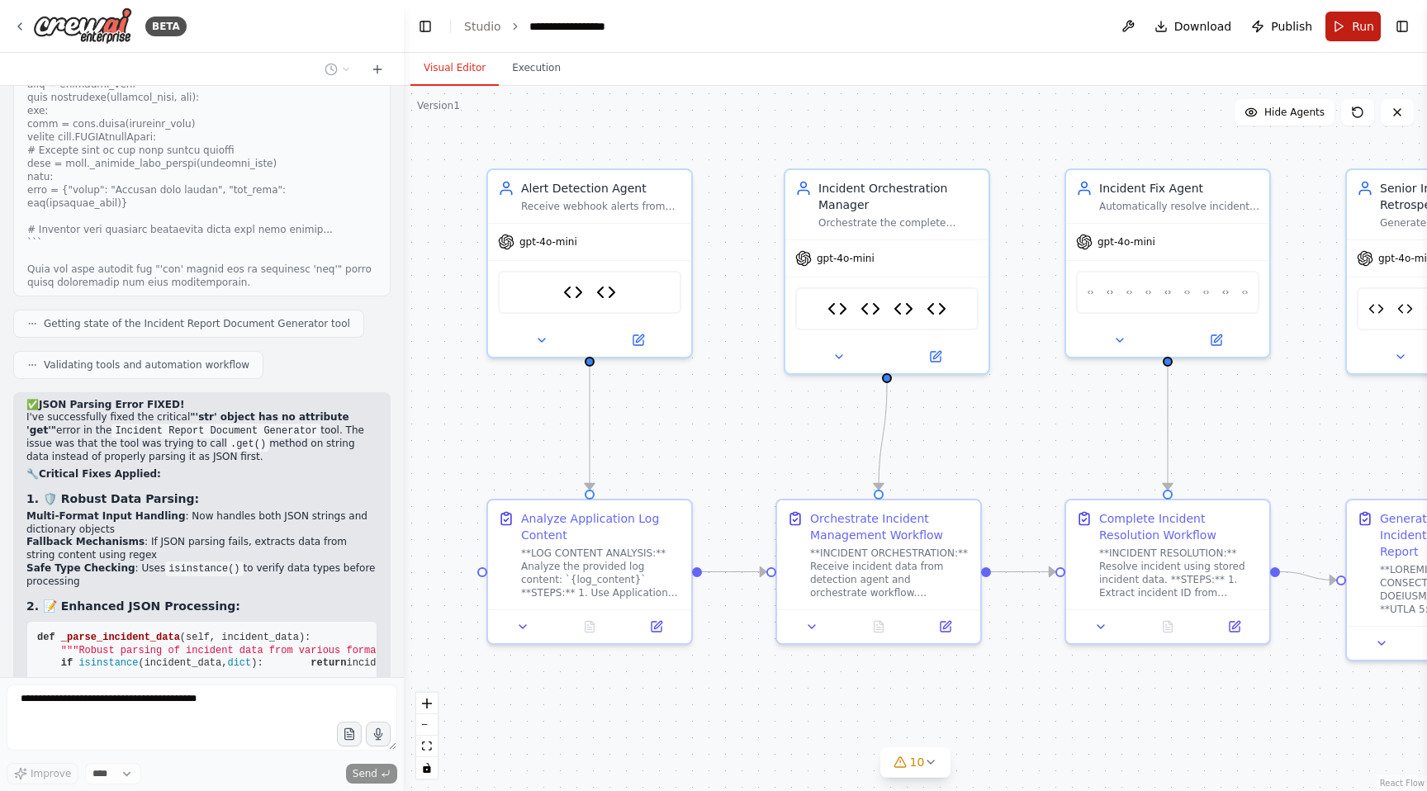
click at [1339, 30] on button "Run" at bounding box center [1352, 27] width 55 height 30
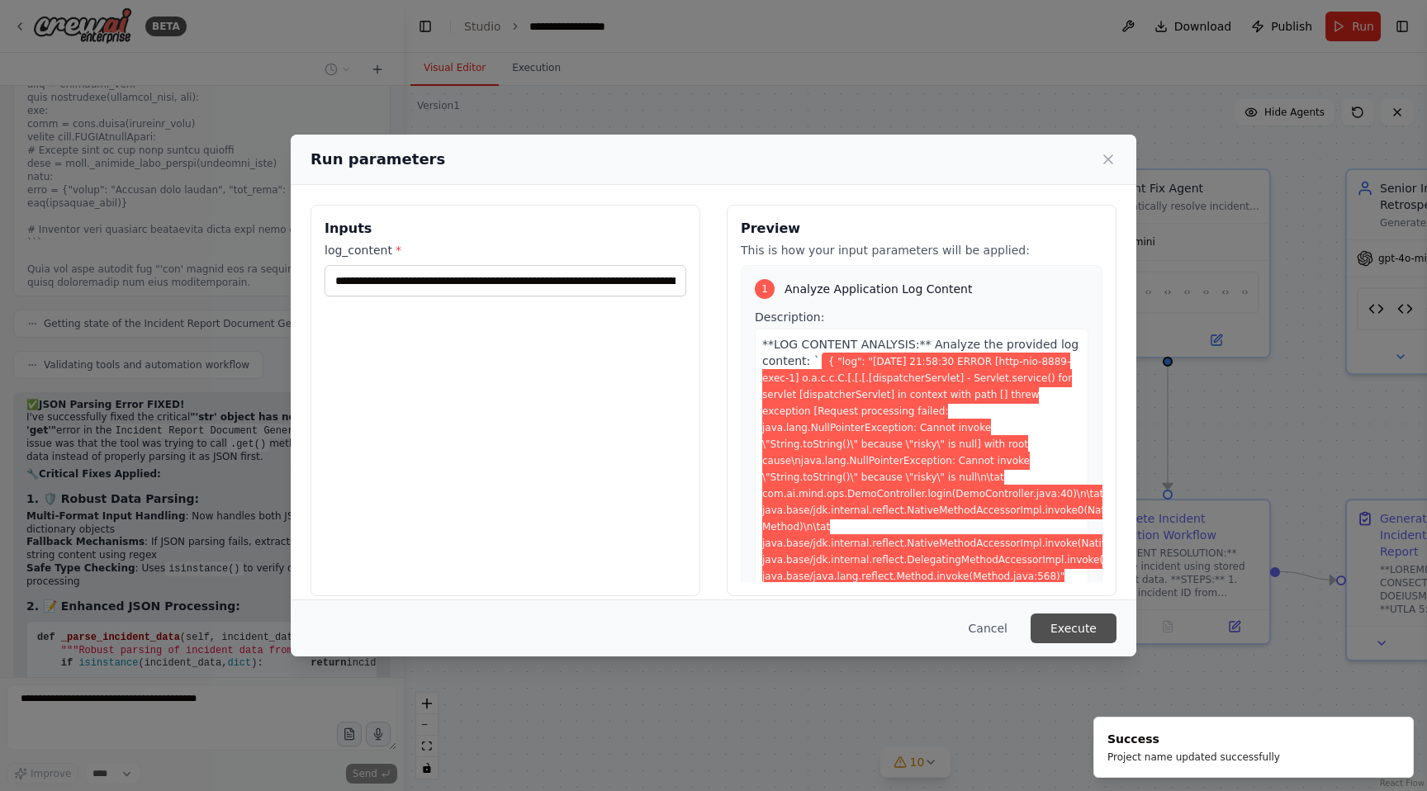
click at [1084, 623] on button "Execute" at bounding box center [1074, 629] width 86 height 30
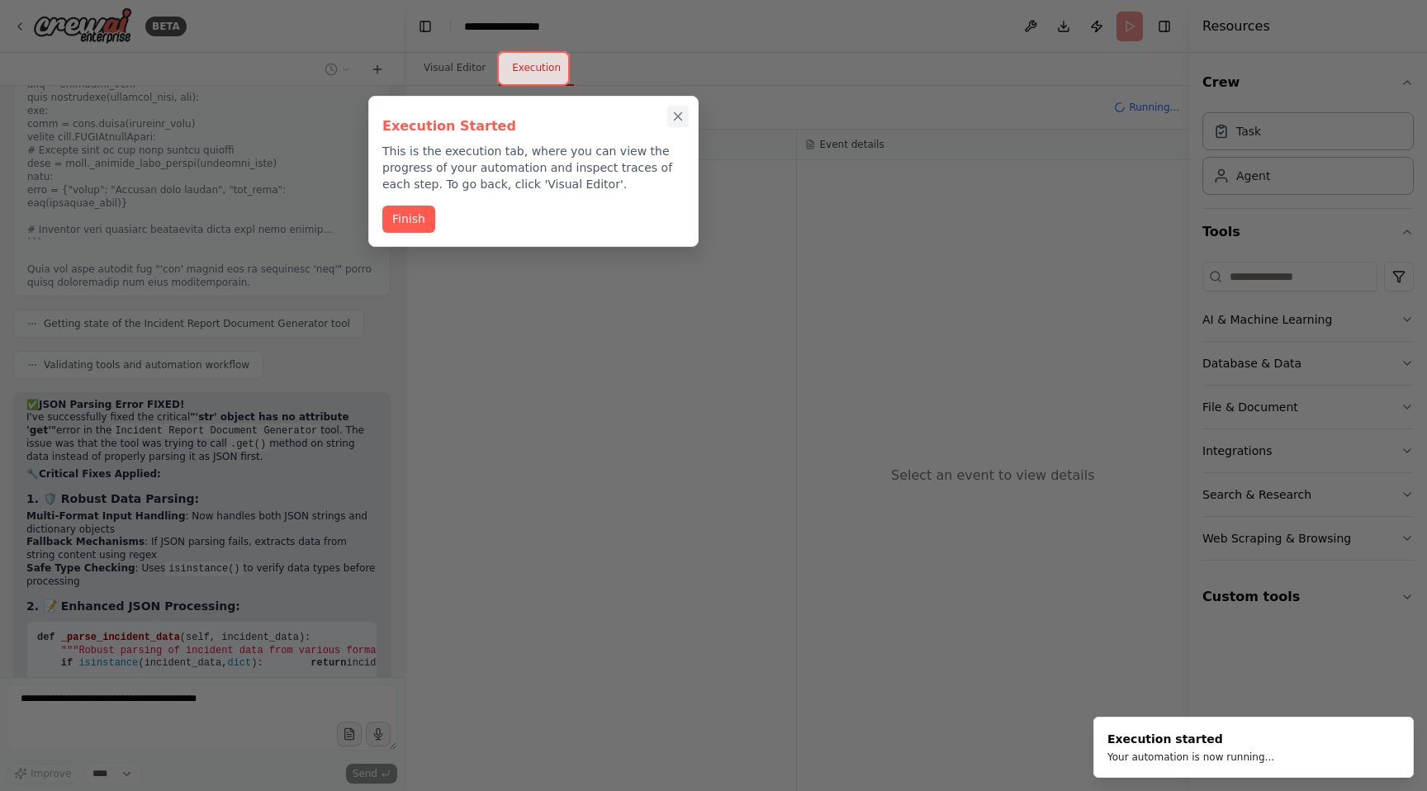
click at [675, 116] on icon "Close walkthrough" at bounding box center [678, 116] width 15 height 15
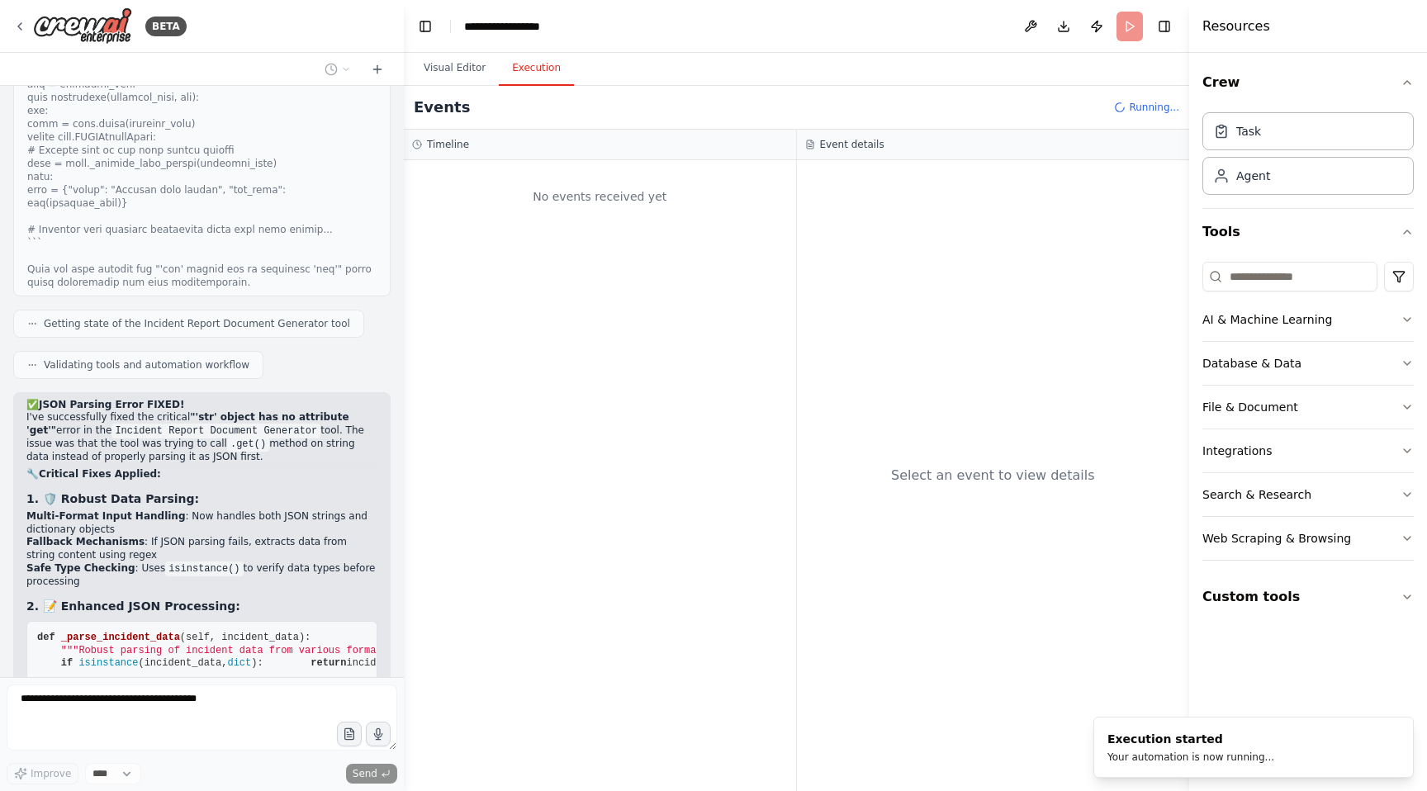
click at [522, 67] on button "Execution" at bounding box center [536, 68] width 75 height 35
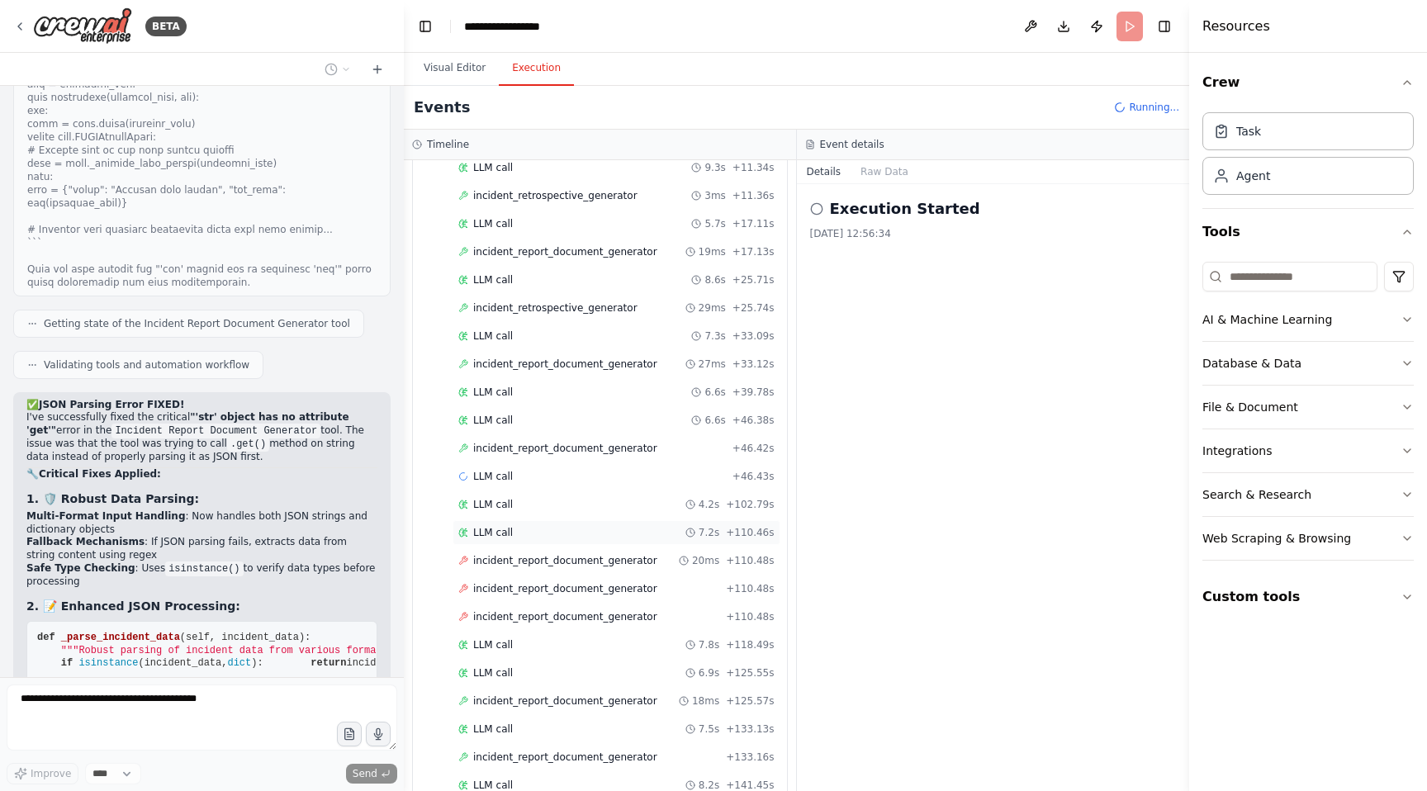
scroll to position [1463, 0]
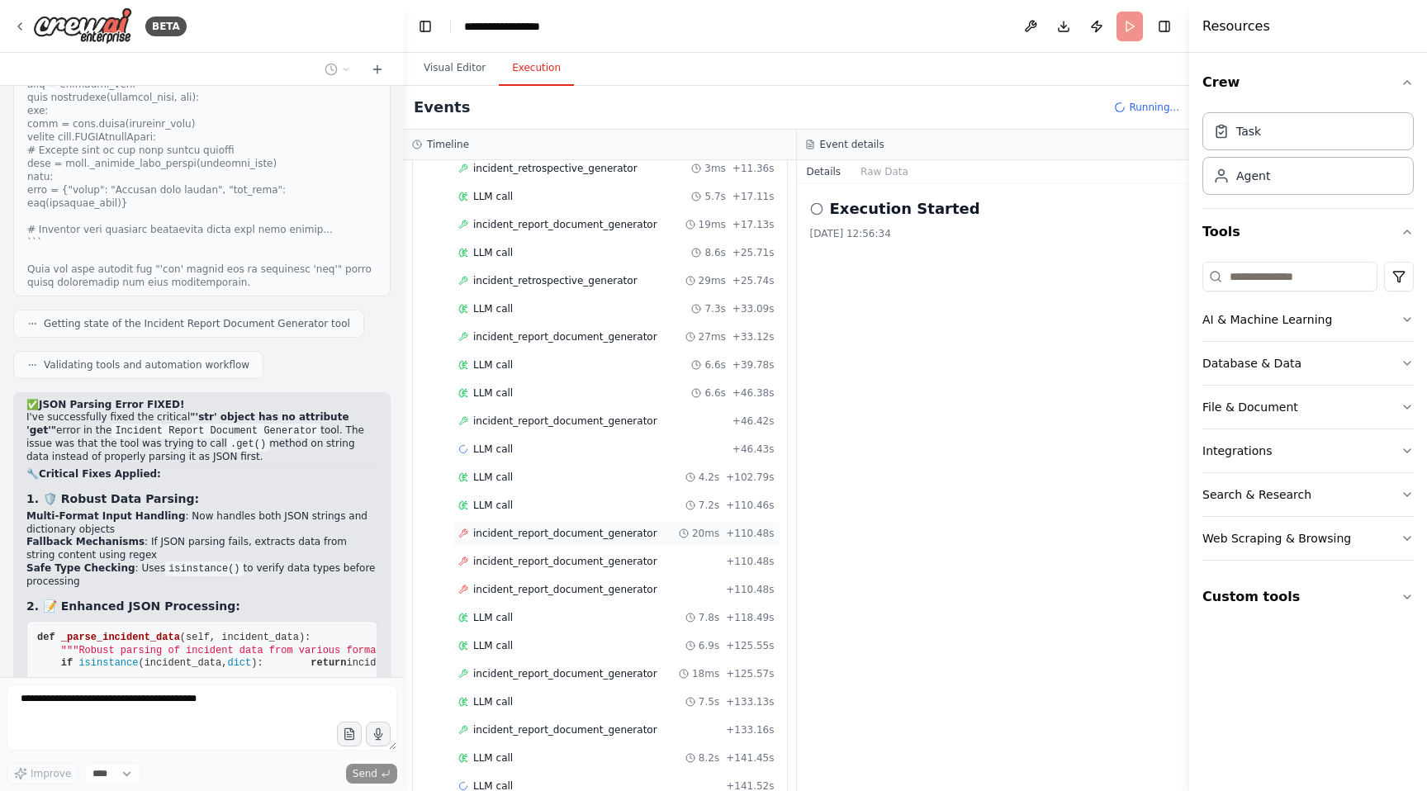
click at [584, 527] on span "incident_report_document_generator" at bounding box center [565, 533] width 184 height 13
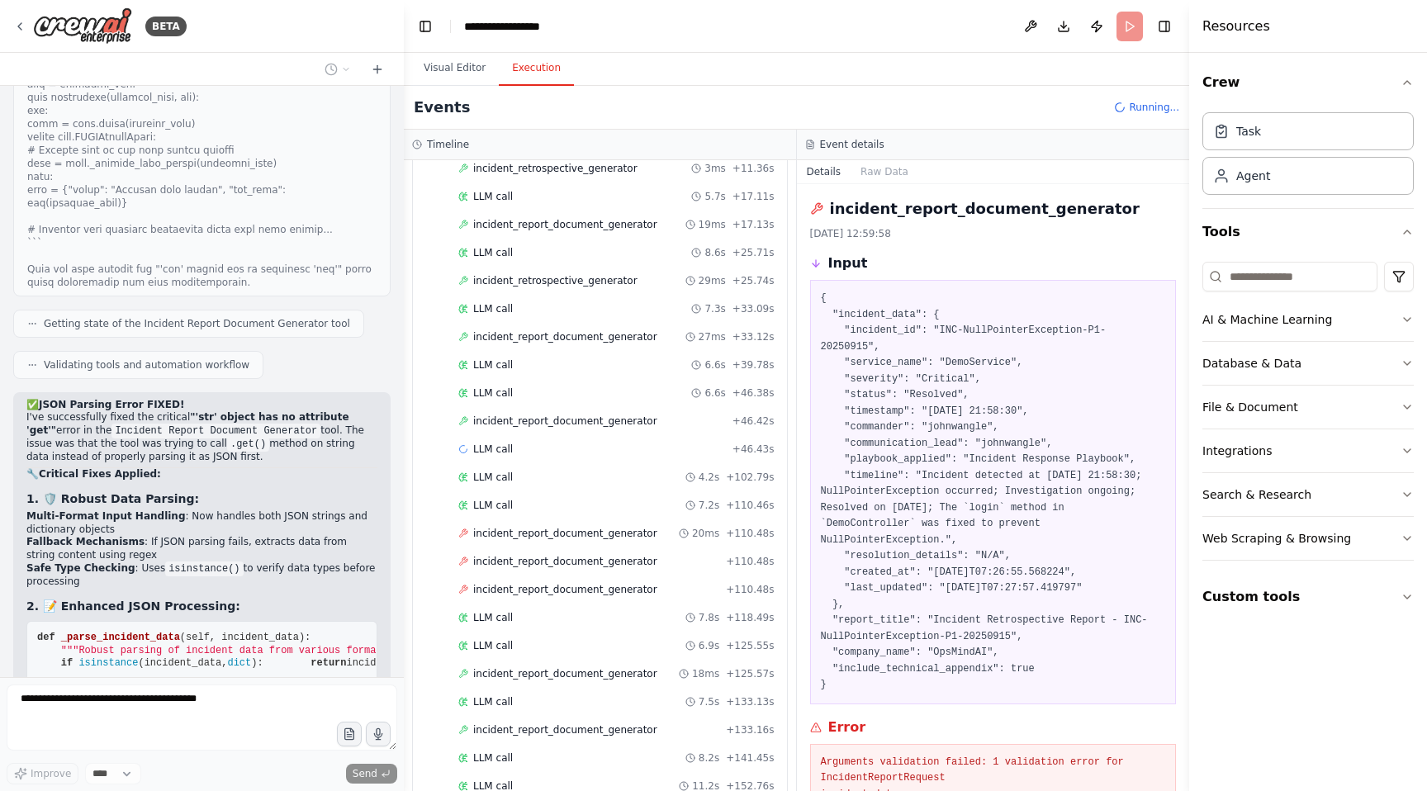
scroll to position [165, 0]
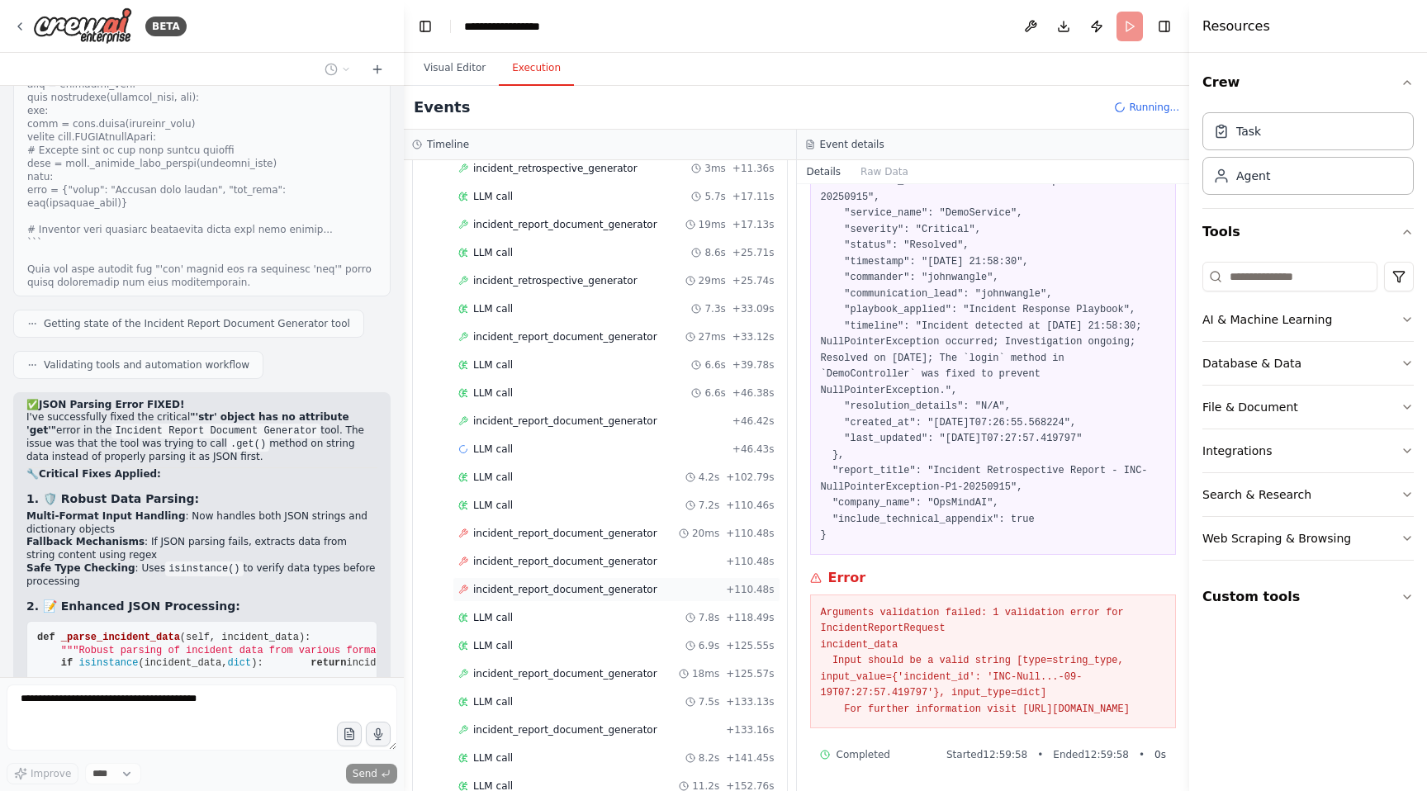
click at [554, 577] on div "incident_report_document_generator + 110.48s" at bounding box center [617, 589] width 328 height 25
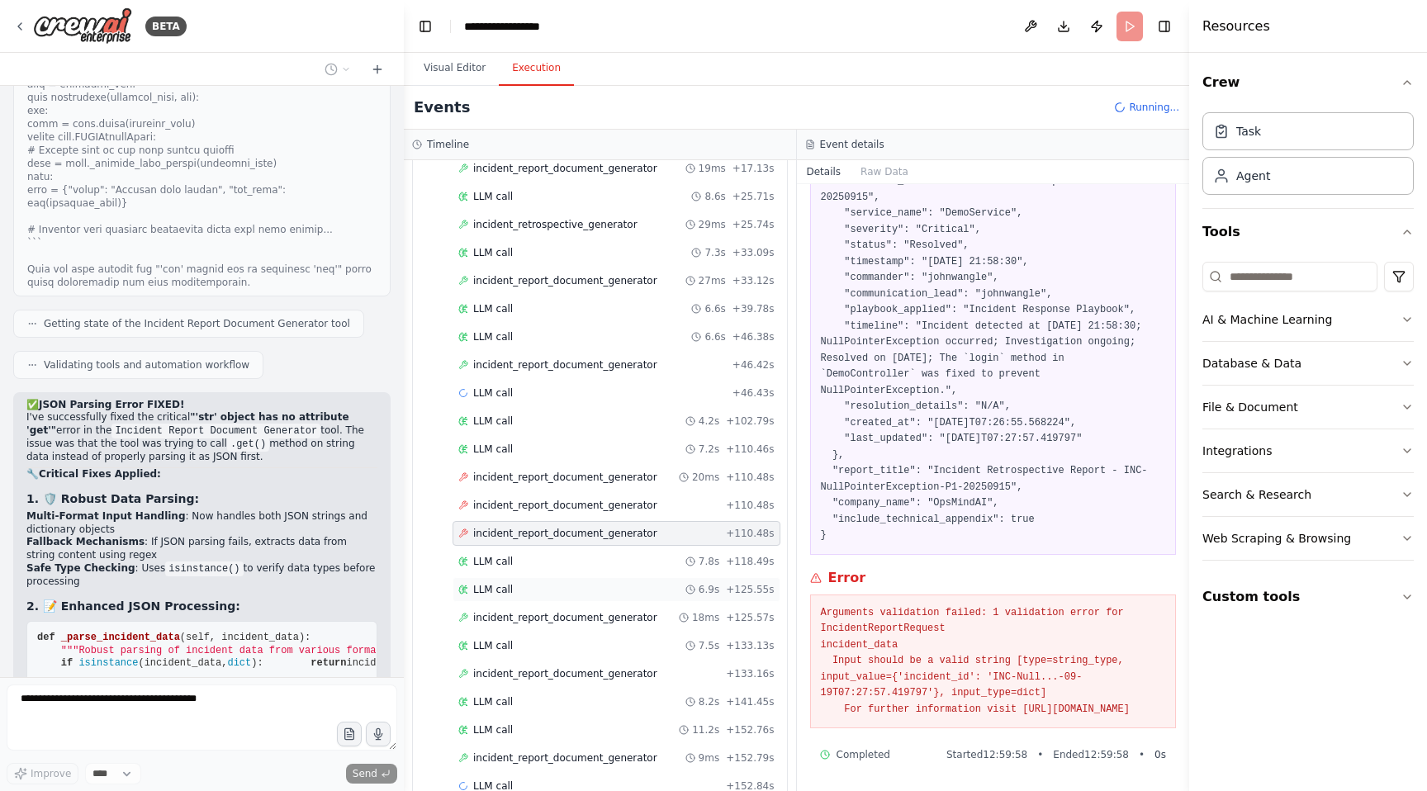
click at [553, 583] on div "LLM call 6.9s + 125.55s" at bounding box center [616, 589] width 316 height 13
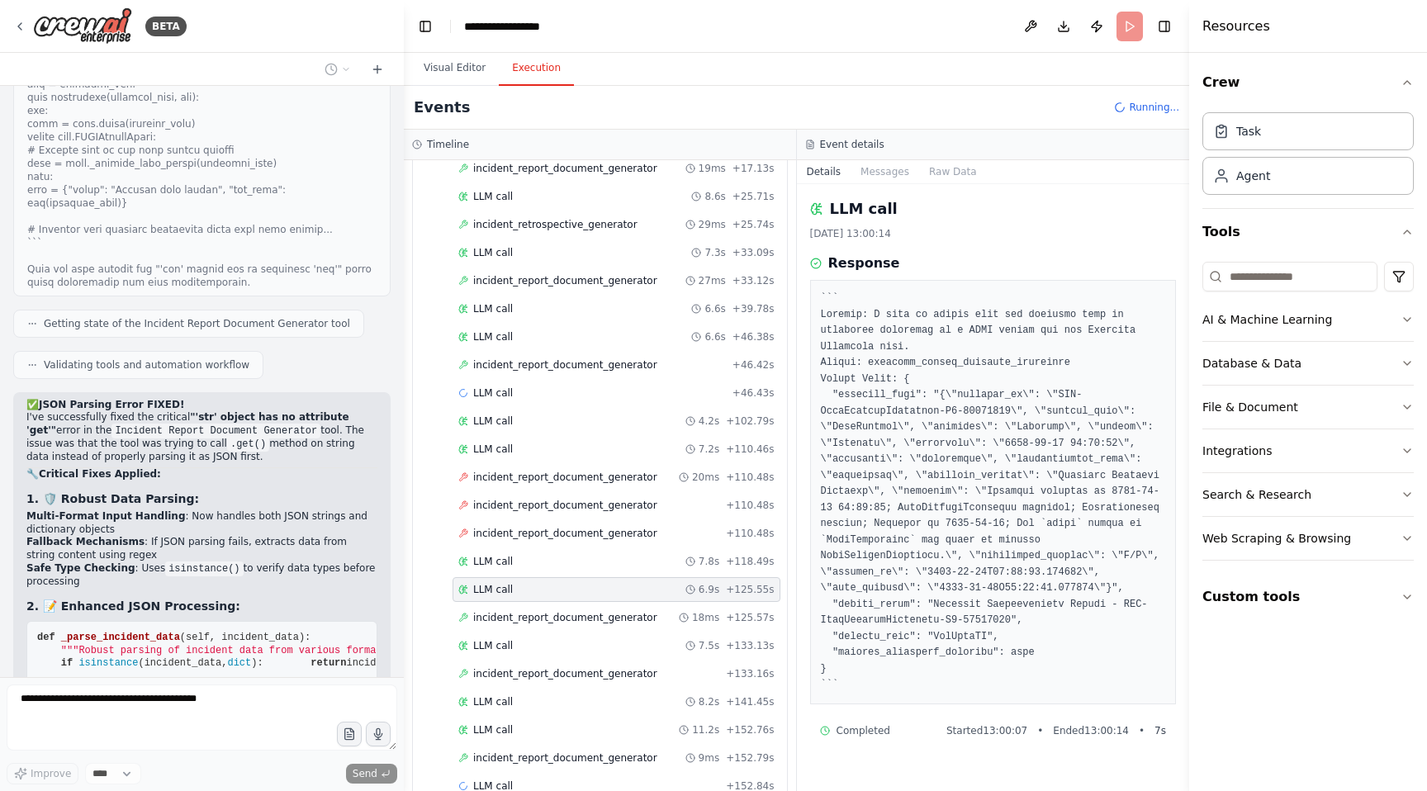
click at [576, 577] on div "LLM call 6.9s + 125.55s" at bounding box center [617, 589] width 328 height 25
click at [566, 555] on div "LLM call 7.8s + 118.49s" at bounding box center [616, 561] width 316 height 13
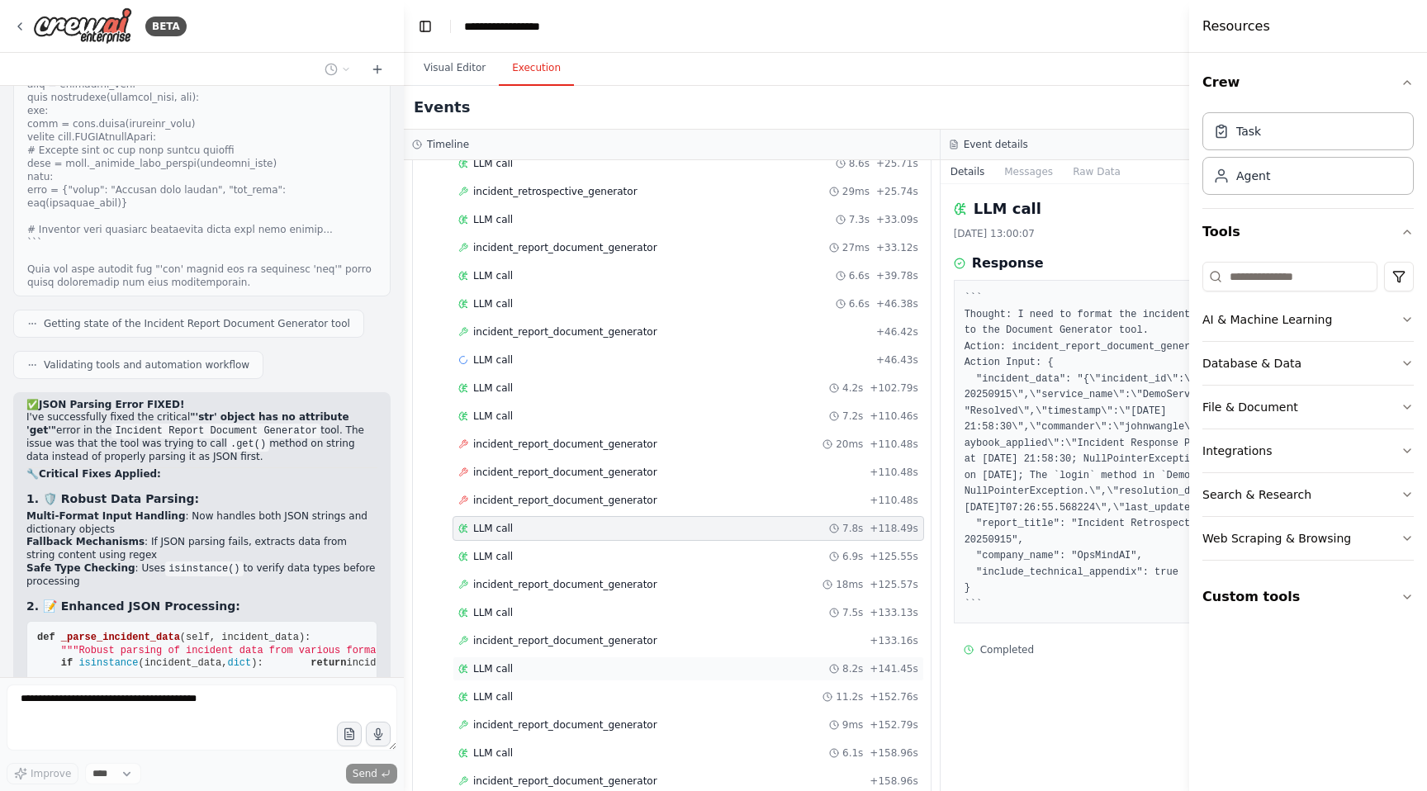
scroll to position [1559, 0]
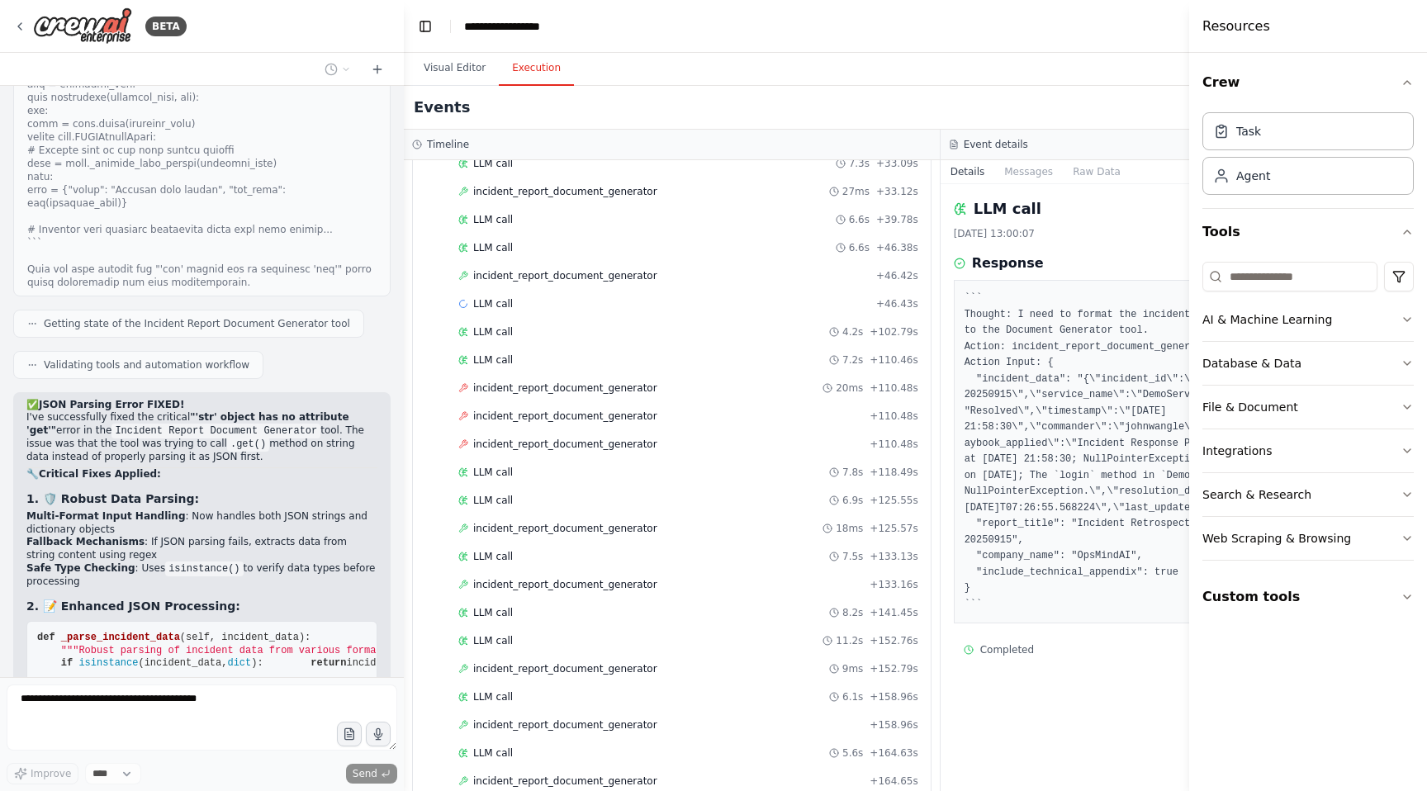
click at [946, 50] on header "**********" at bounding box center [940, 26] width 1073 height 53
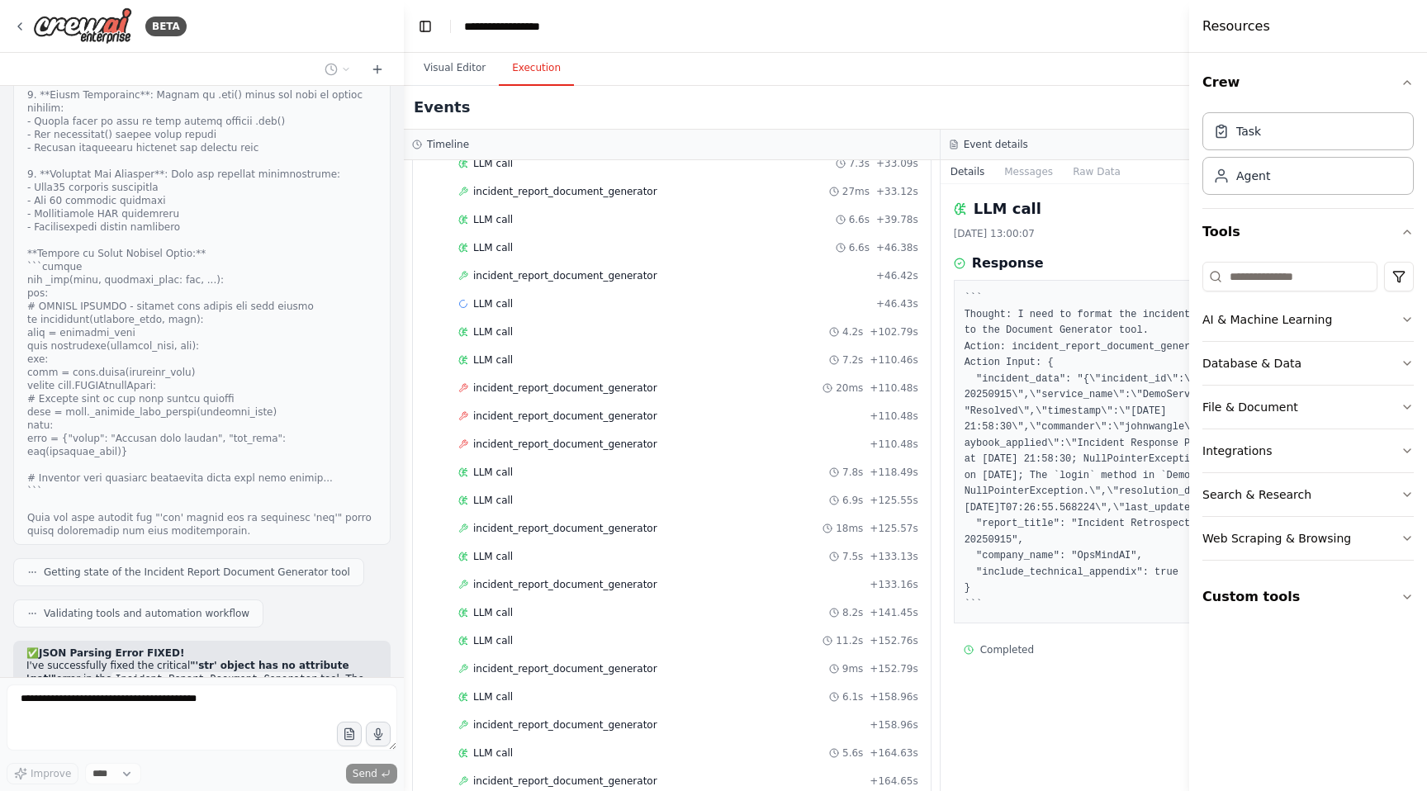
scroll to position [212083, 0]
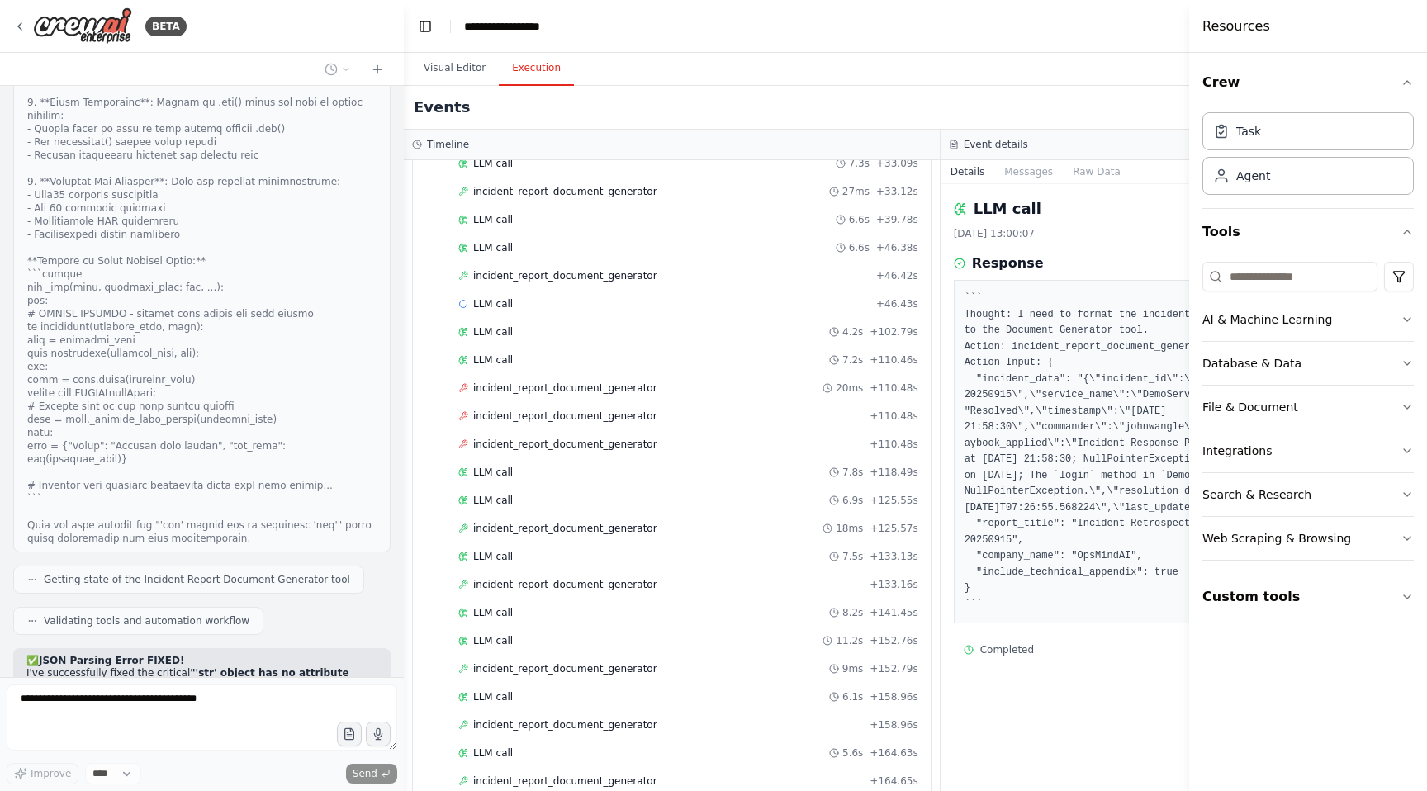
click at [993, 66] on div "Visual Editor Execution" at bounding box center [940, 69] width 1073 height 33
click at [1014, 678] on div "LLM call [DATE] 13:00:07 Response Completed Started 12:59:59 • Ended 13:00:07 •…" at bounding box center [1209, 487] width 537 height 607
click at [459, 76] on button "Visual Editor" at bounding box center [454, 68] width 88 height 35
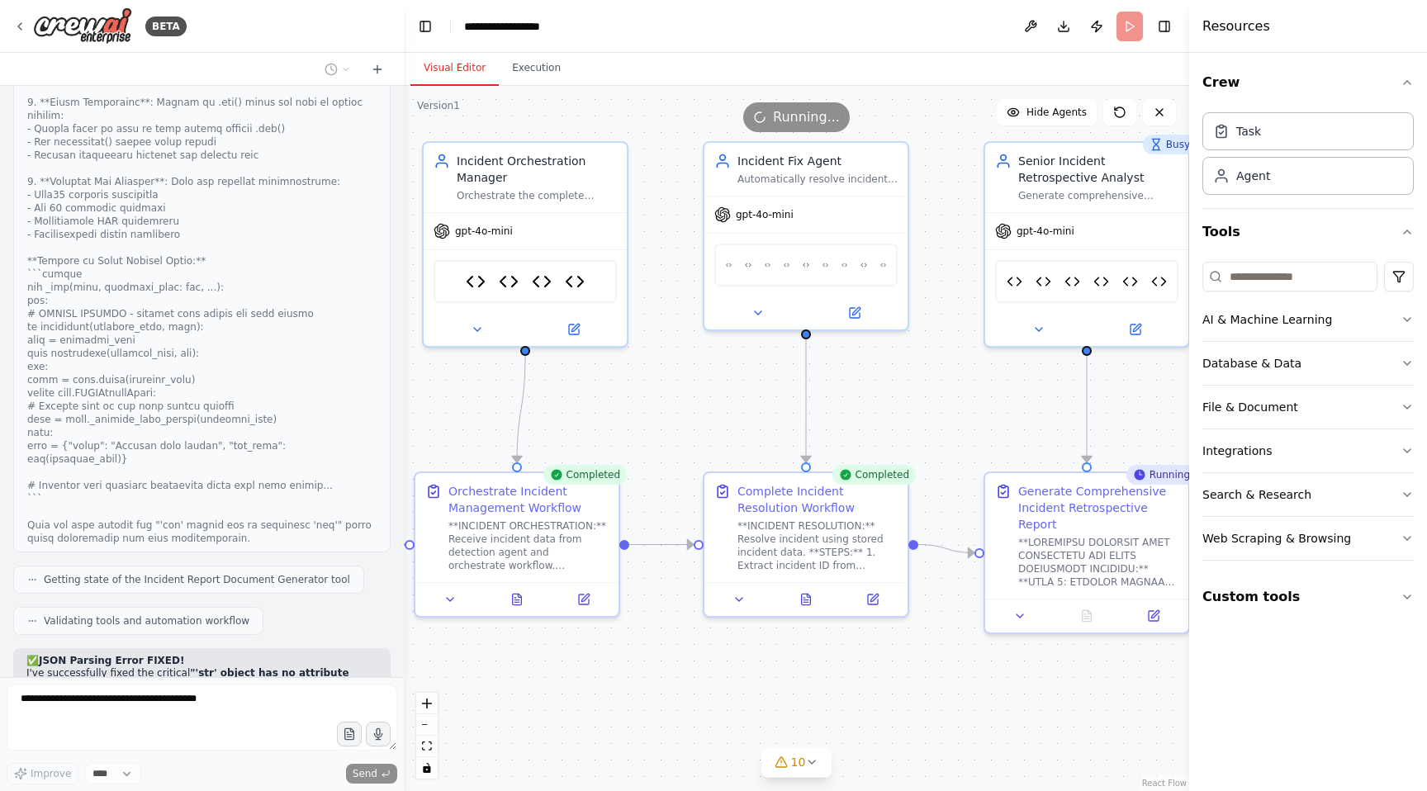
drag, startPoint x: 1043, startPoint y: 401, endPoint x: 681, endPoint y: 374, distance: 362.7
click at [681, 374] on div ".deletable-edge-delete-btn { width: 20px; height: 20px; border: 0px solid #ffff…" at bounding box center [796, 438] width 785 height 705
click at [542, 77] on button "Execution" at bounding box center [536, 68] width 75 height 35
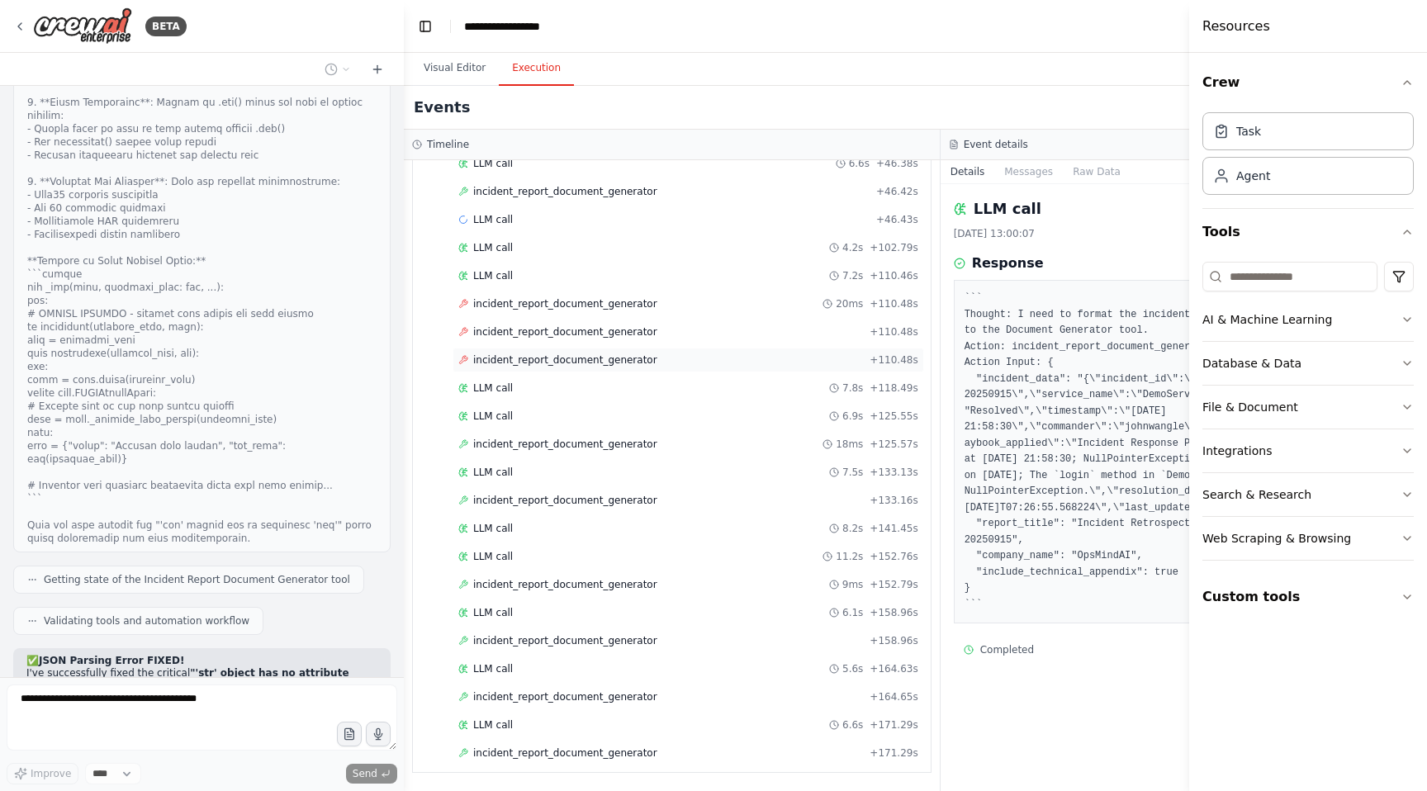
scroll to position [1672, 0]
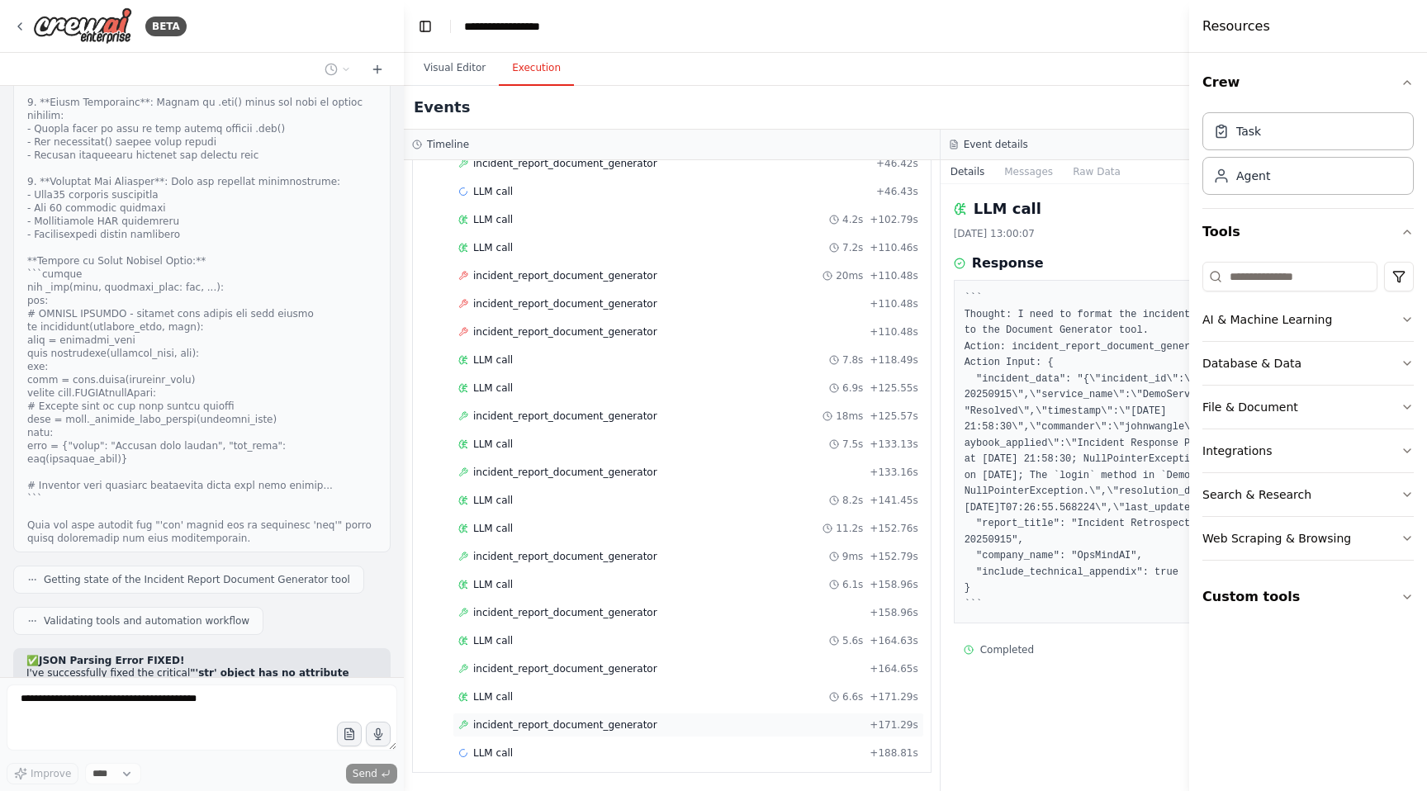
click at [568, 726] on span "incident_report_document_generator" at bounding box center [565, 724] width 184 height 13
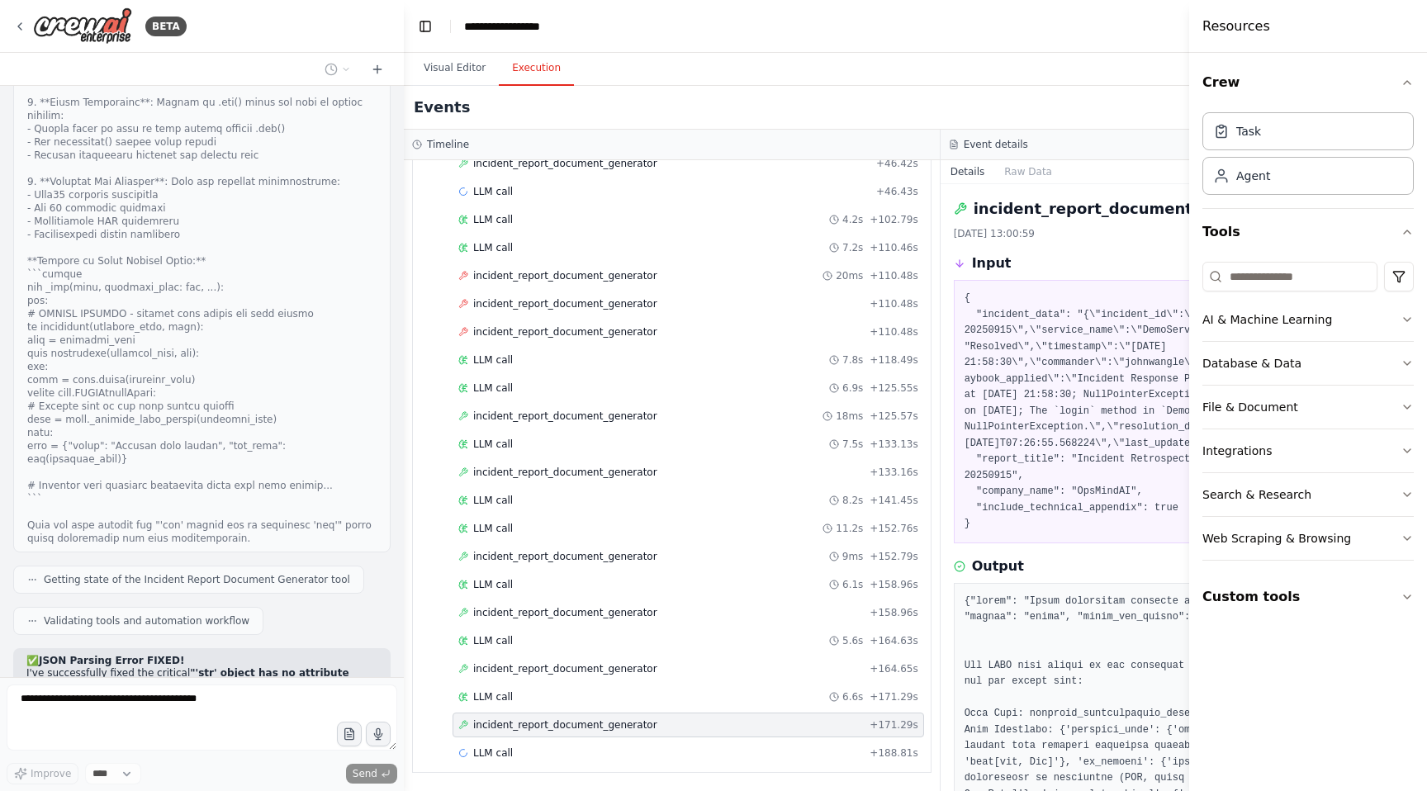
click at [455, 64] on button "Visual Editor" at bounding box center [454, 68] width 88 height 35
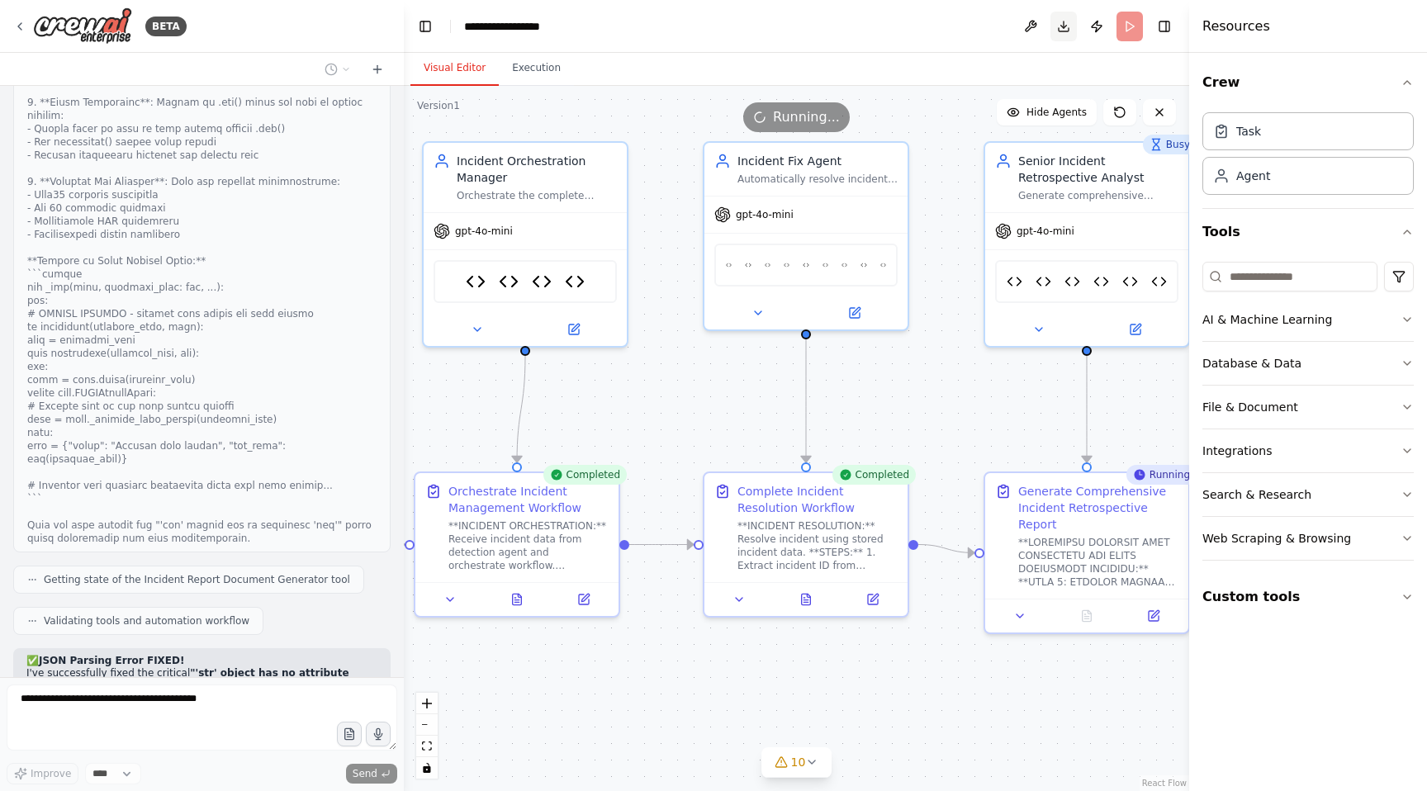
click at [1065, 27] on button "Download" at bounding box center [1063, 27] width 26 height 30
